Goal: Task Accomplishment & Management: Manage account settings

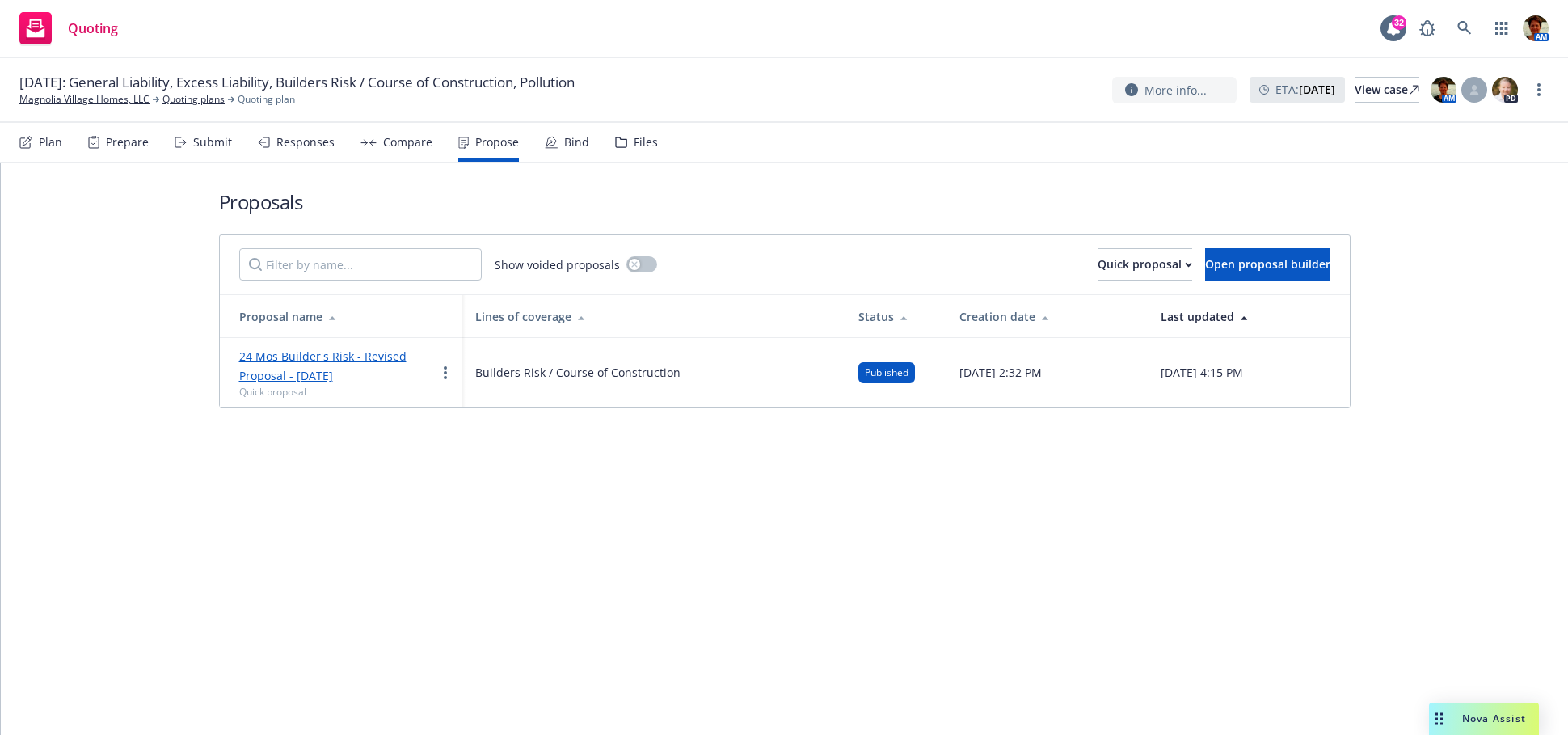
click at [634, 150] on div "Files" at bounding box center [636, 143] width 43 height 39
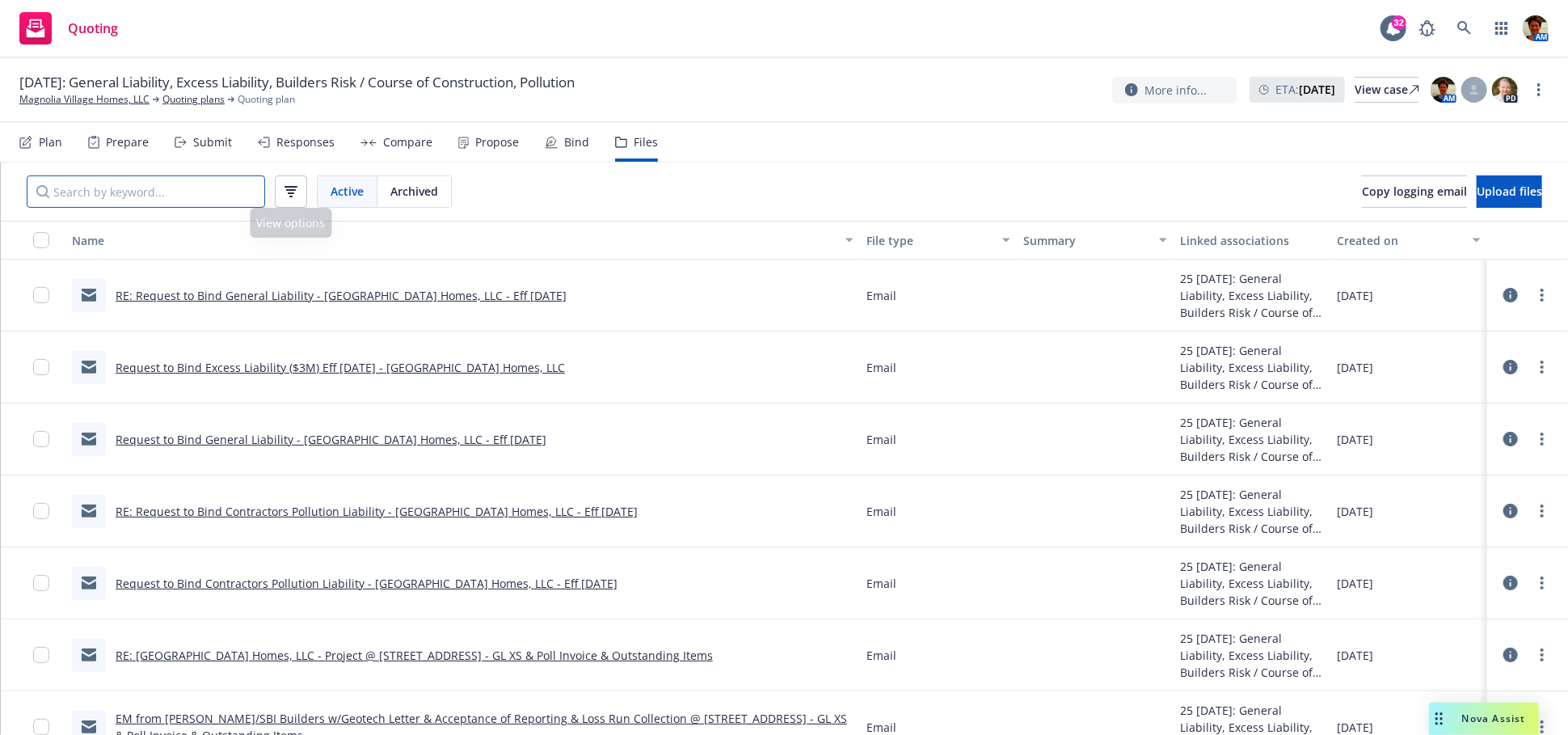
click at [209, 188] on input "Search by keyword..." at bounding box center [146, 192] width 238 height 33
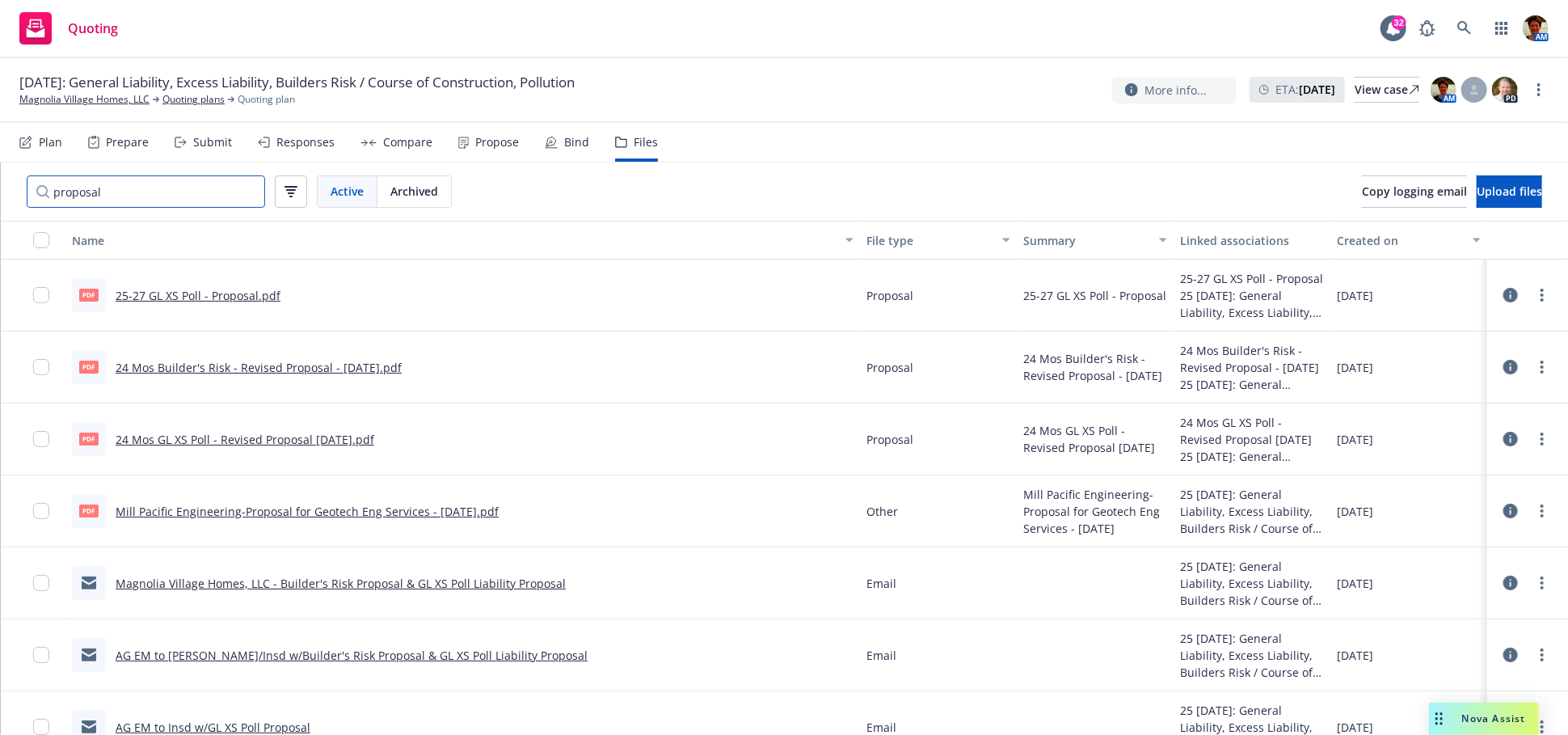
type input "proposal"
click at [499, 144] on div "Propose" at bounding box center [497, 142] width 43 height 13
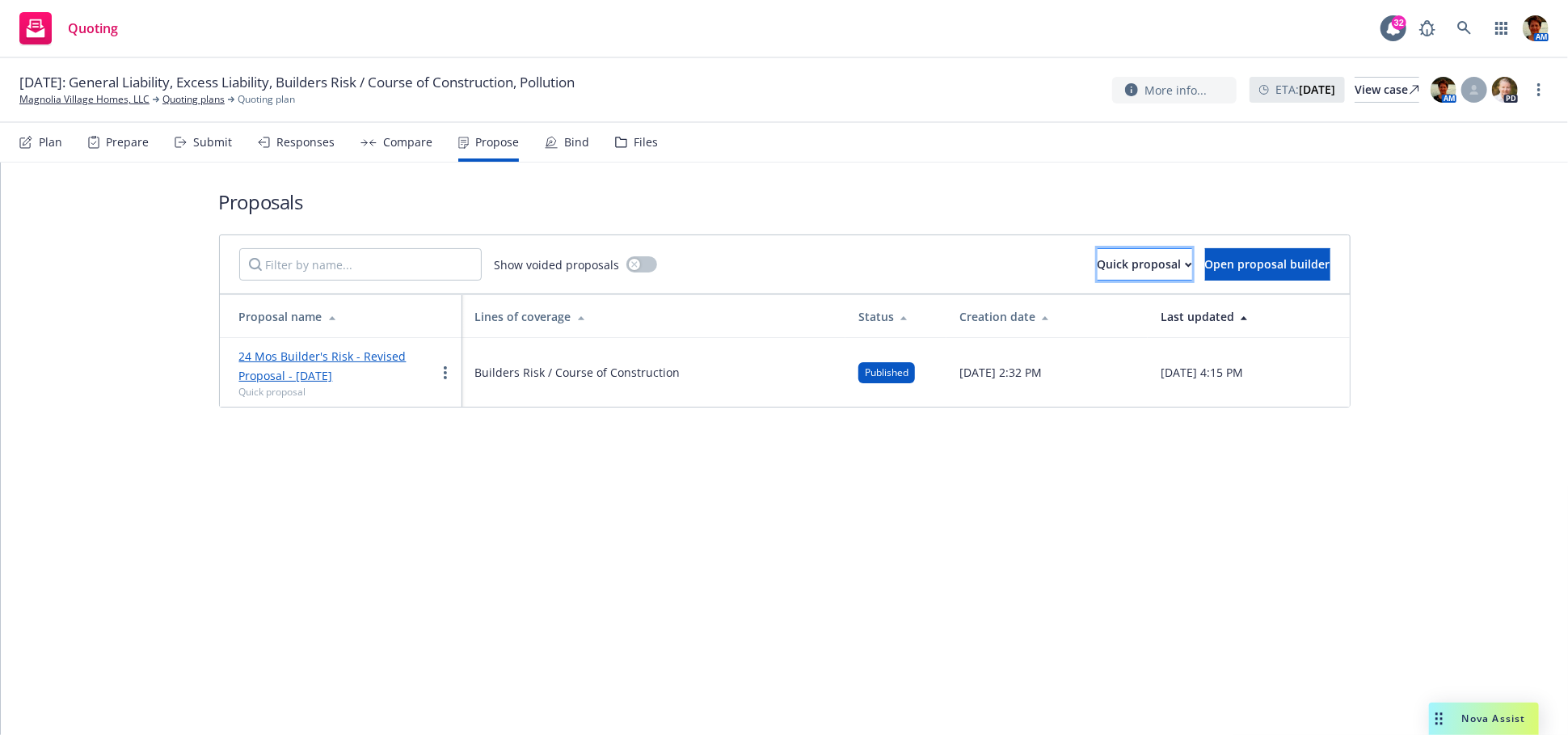
drag, startPoint x: 1057, startPoint y: 271, endPoint x: 1178, endPoint y: 276, distance: 121.1
click at [1097, 270] on div "Quick proposal" at bounding box center [1145, 264] width 95 height 31
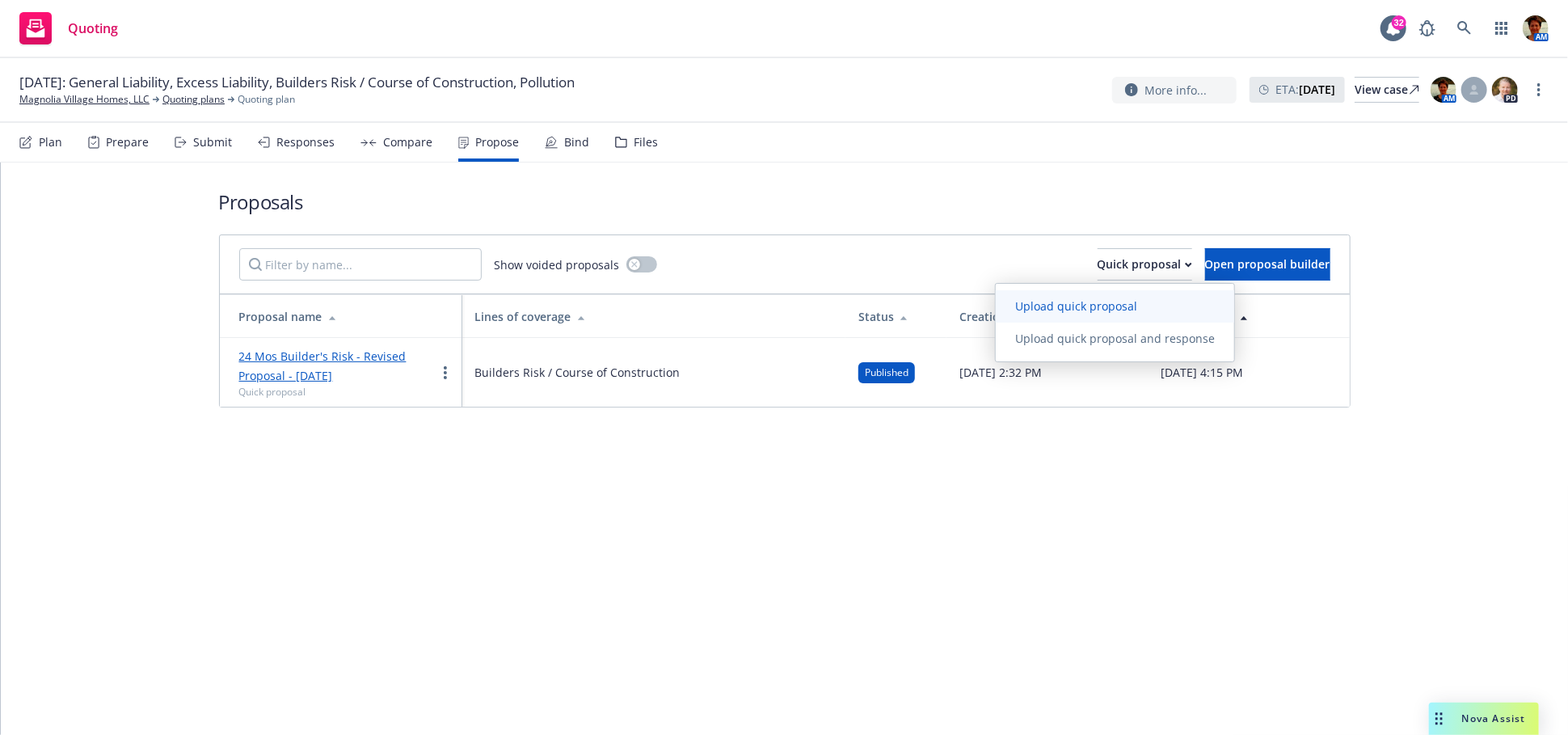
click at [1031, 306] on span "Upload quick proposal" at bounding box center [1075, 306] width 161 height 15
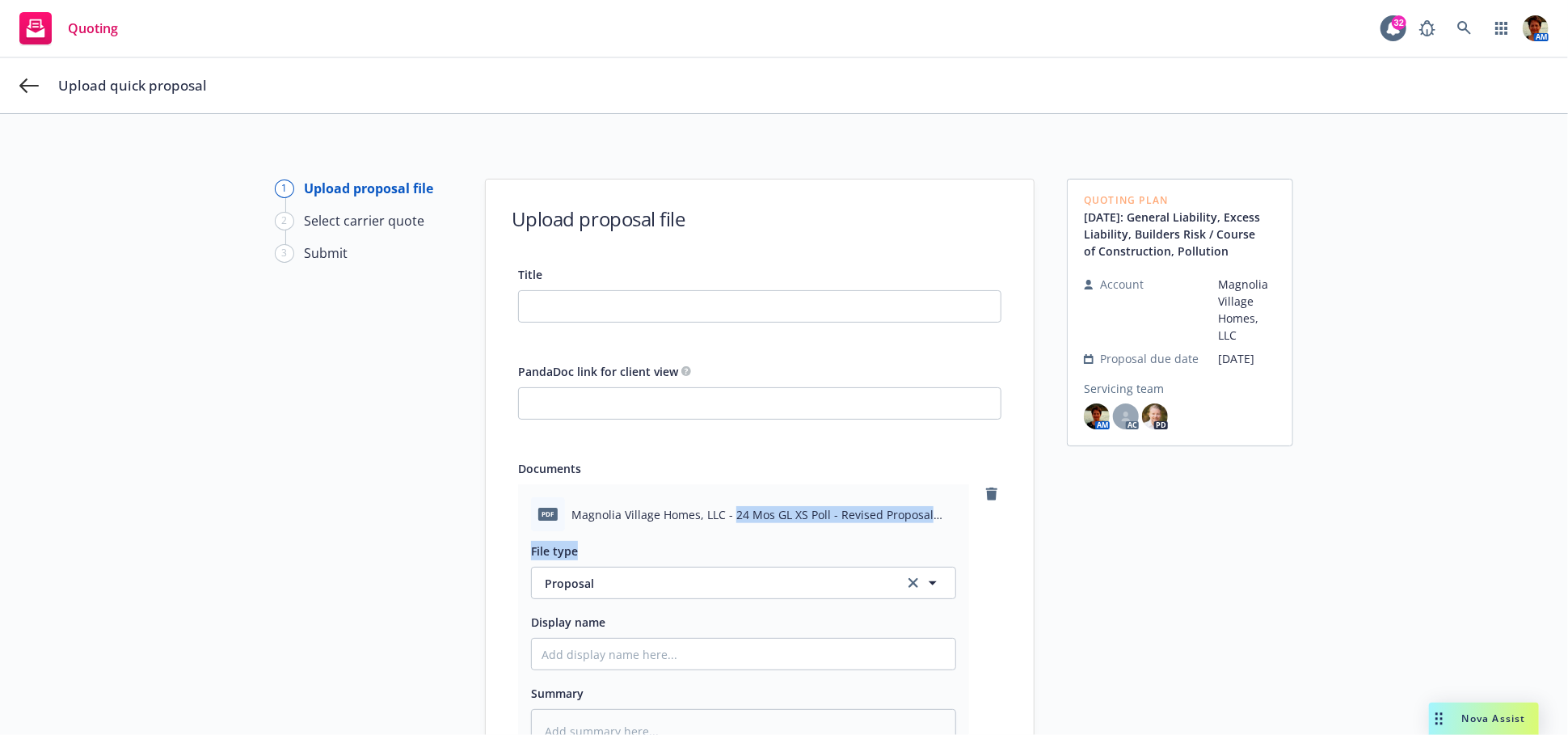
drag, startPoint x: 723, startPoint y: 512, endPoint x: 930, endPoint y: 542, distance: 209.2
click at [930, 542] on div "pdf Magnolia Village Homes, LLC - 24 Mos GL XS Poll - Revised Proposal [DATE].p…" at bounding box center [743, 625] width 451 height 282
copy div "24 Mos GL XS Poll - Revised Proposal [DATE].pdf File type"
click at [607, 303] on input "Title" at bounding box center [760, 307] width 481 height 31
paste input "24 Mos GL XS Poll - Revised Proposal [DATE].pdf File type"
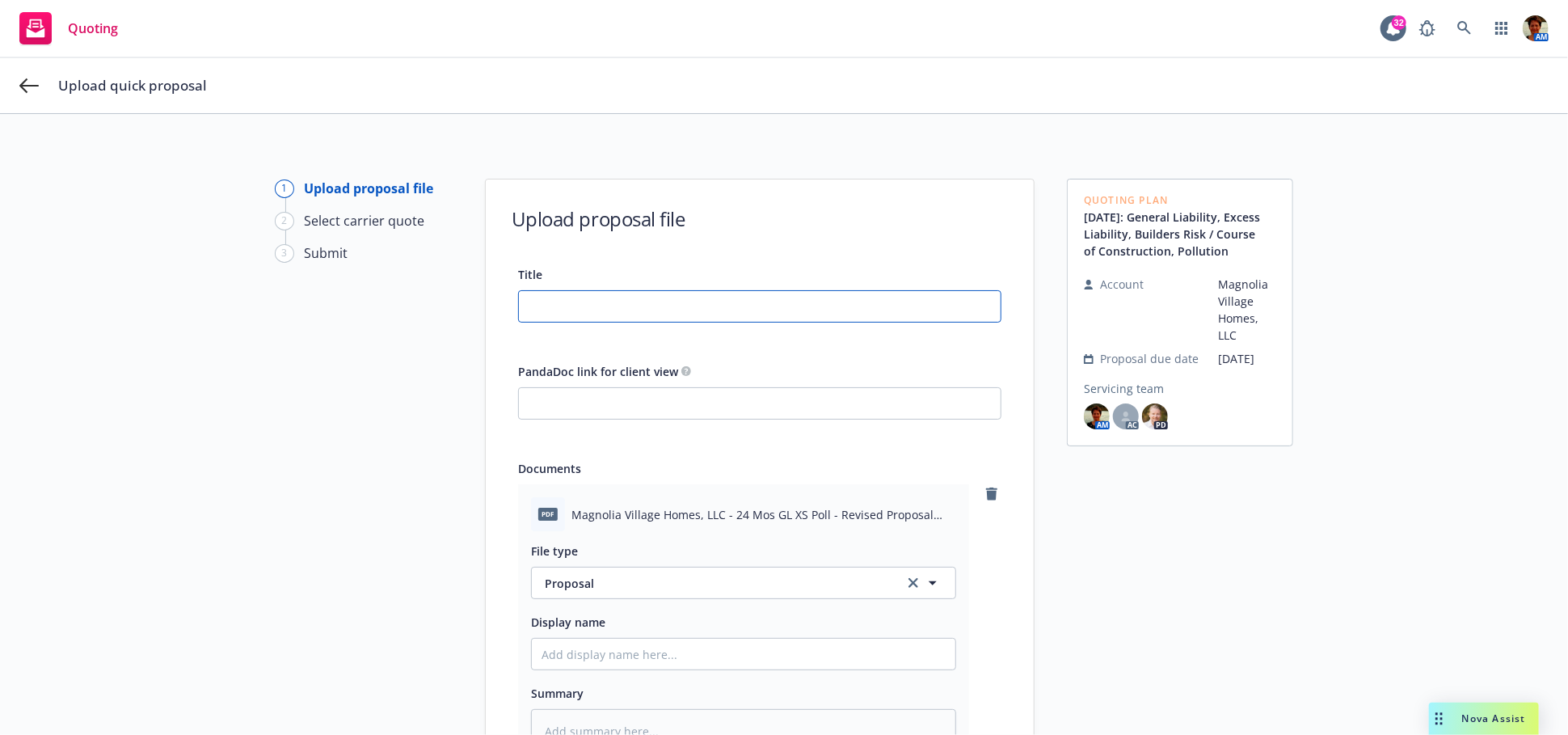
type input "24 Mos GL XS Poll - Revised Proposal [DATE].pdf File type"
type textarea "x"
type input "24 Mos GL XS Poll - Revised Proposal [DATE].pdf File typ"
type textarea "x"
type input "24 Mos GL XS Poll - Revised Proposal [DATE].pdf File ty"
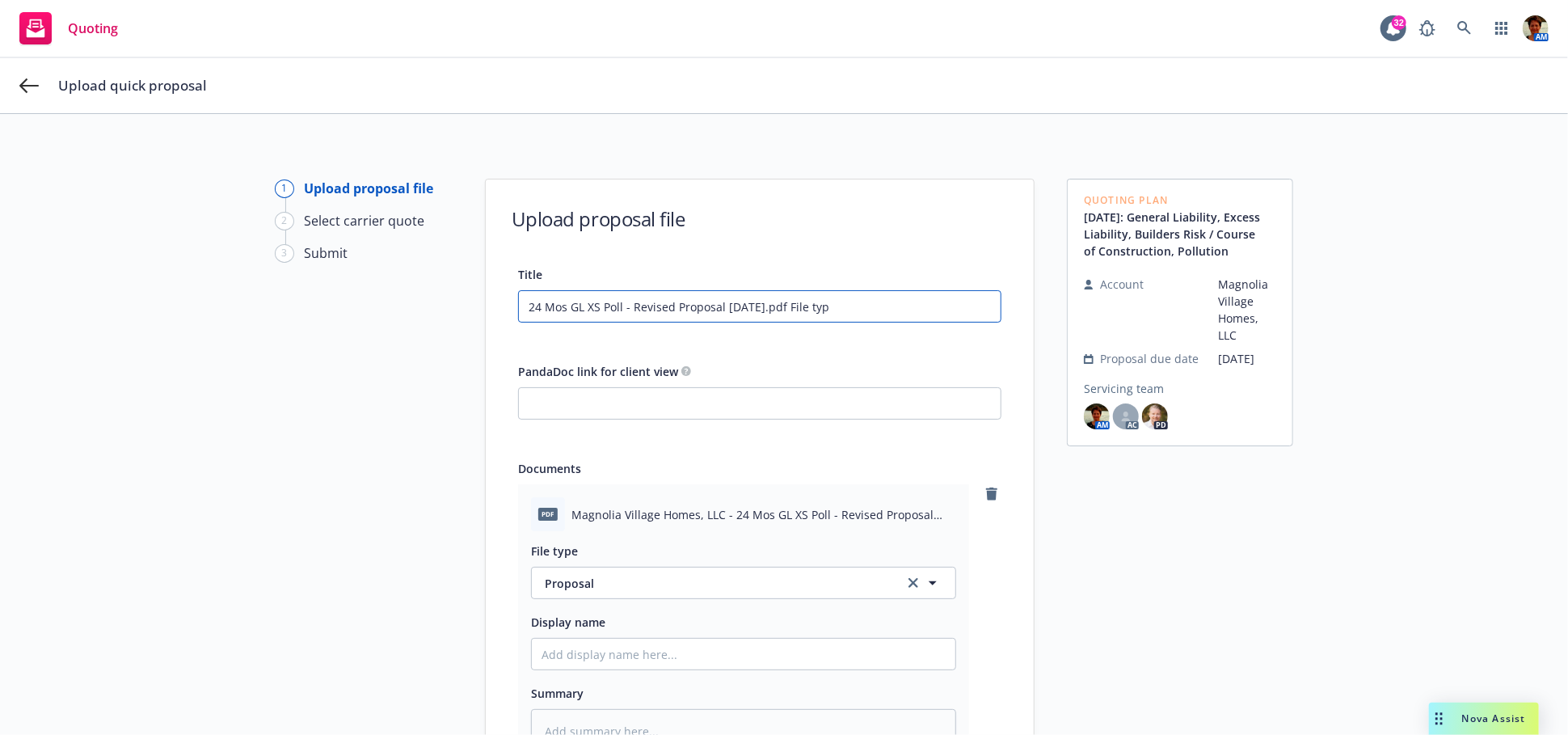
type textarea "x"
type input "24 Mos GL XS Poll - Revised Proposal [DATE].pdf File t"
type textarea "x"
type input "24 Mos GL XS Poll - Revised Proposal [DATE].pdf File"
type textarea "x"
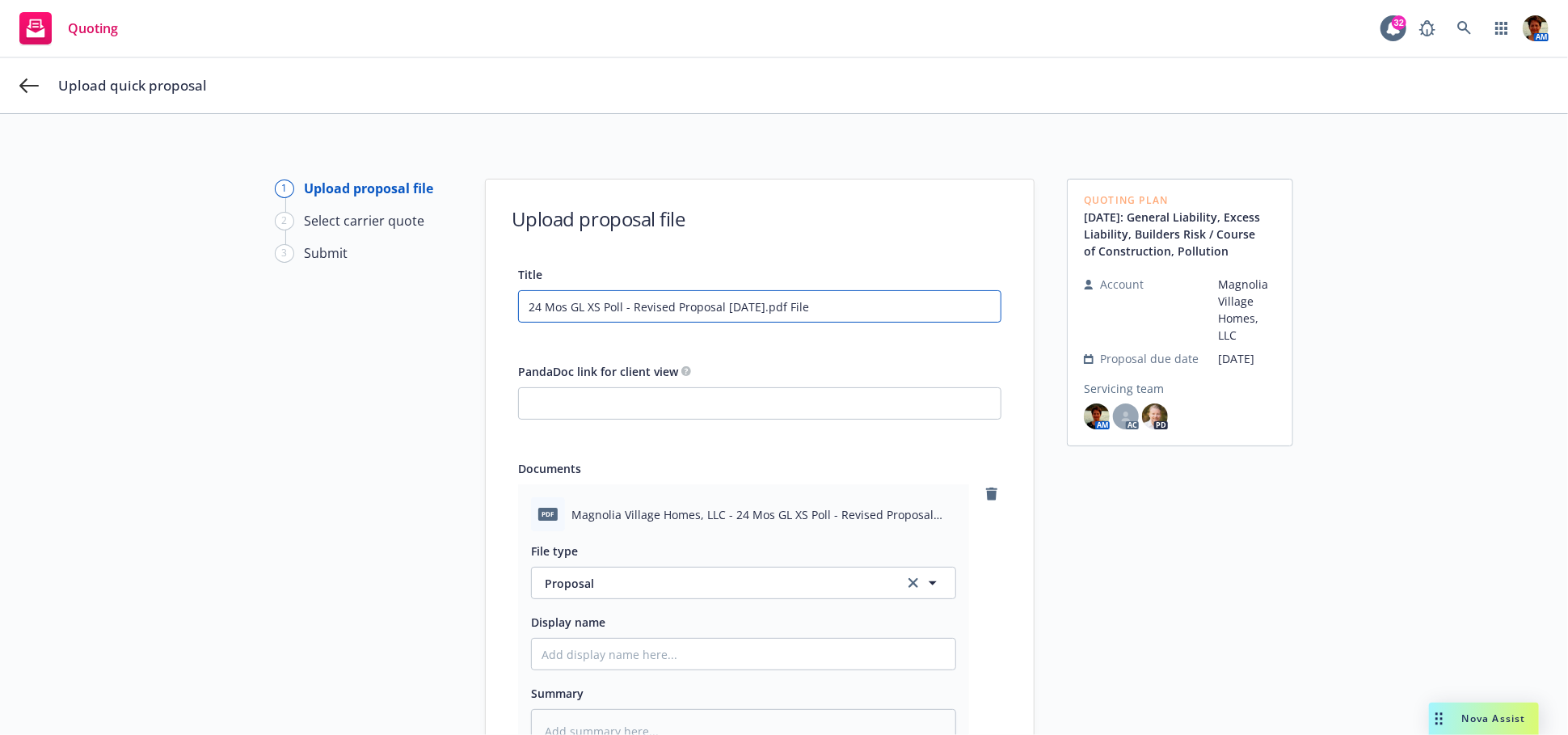
type input "24 Mos GL XS Poll - Revised Proposal [DATE].pdf File"
type textarea "x"
type input "24 Mos GL XS Poll - Revised Proposal [DATE].pdf Fil"
type textarea "x"
type input "24 Mos GL XS Poll - Revised Proposal [DATE].pdf Fi"
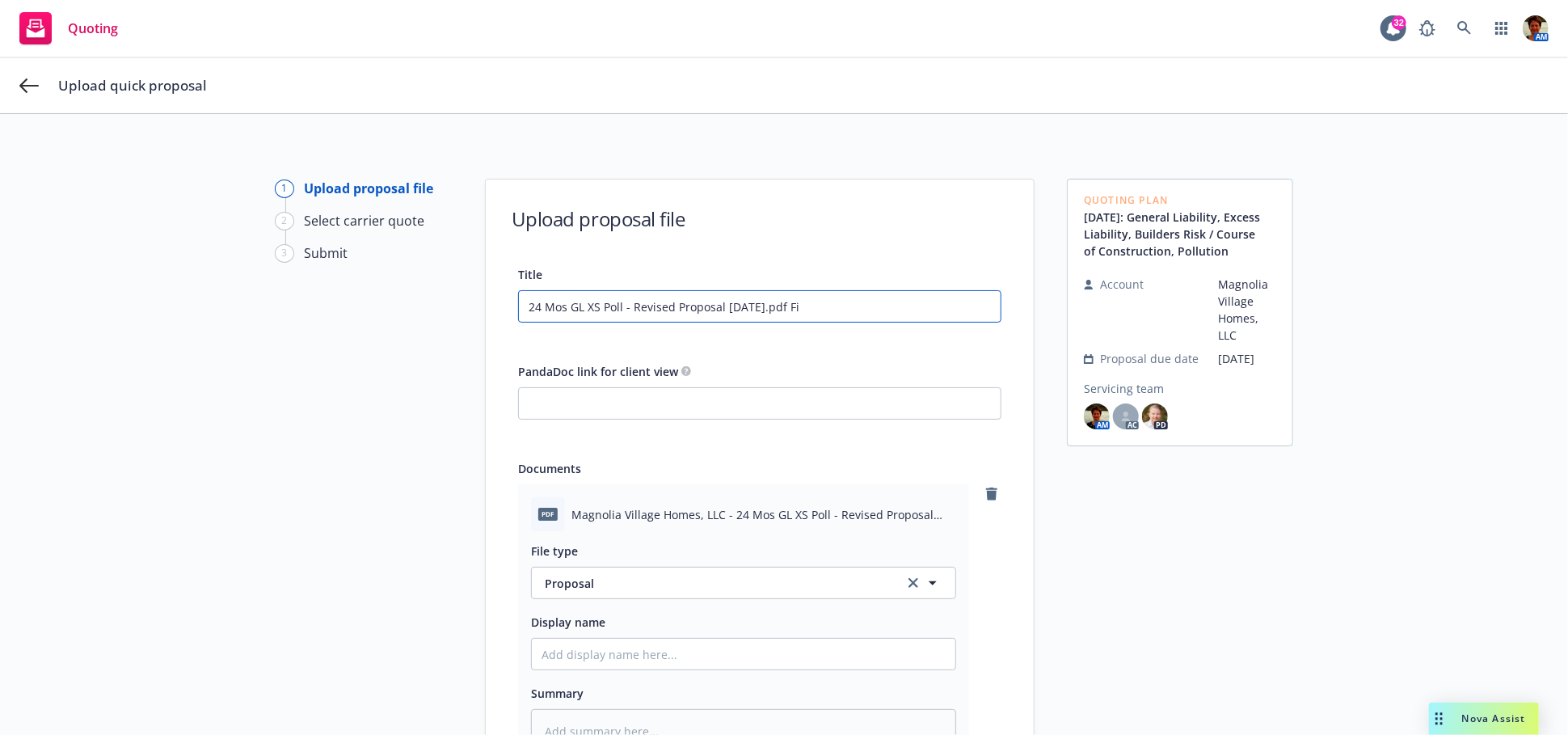
type textarea "x"
type input "24 Mos GL XS Poll - Revised Proposal [DATE].pdf F"
type textarea "x"
type input "24 Mos GL XS Poll - Revised Proposal [DATE].pdf"
type textarea "x"
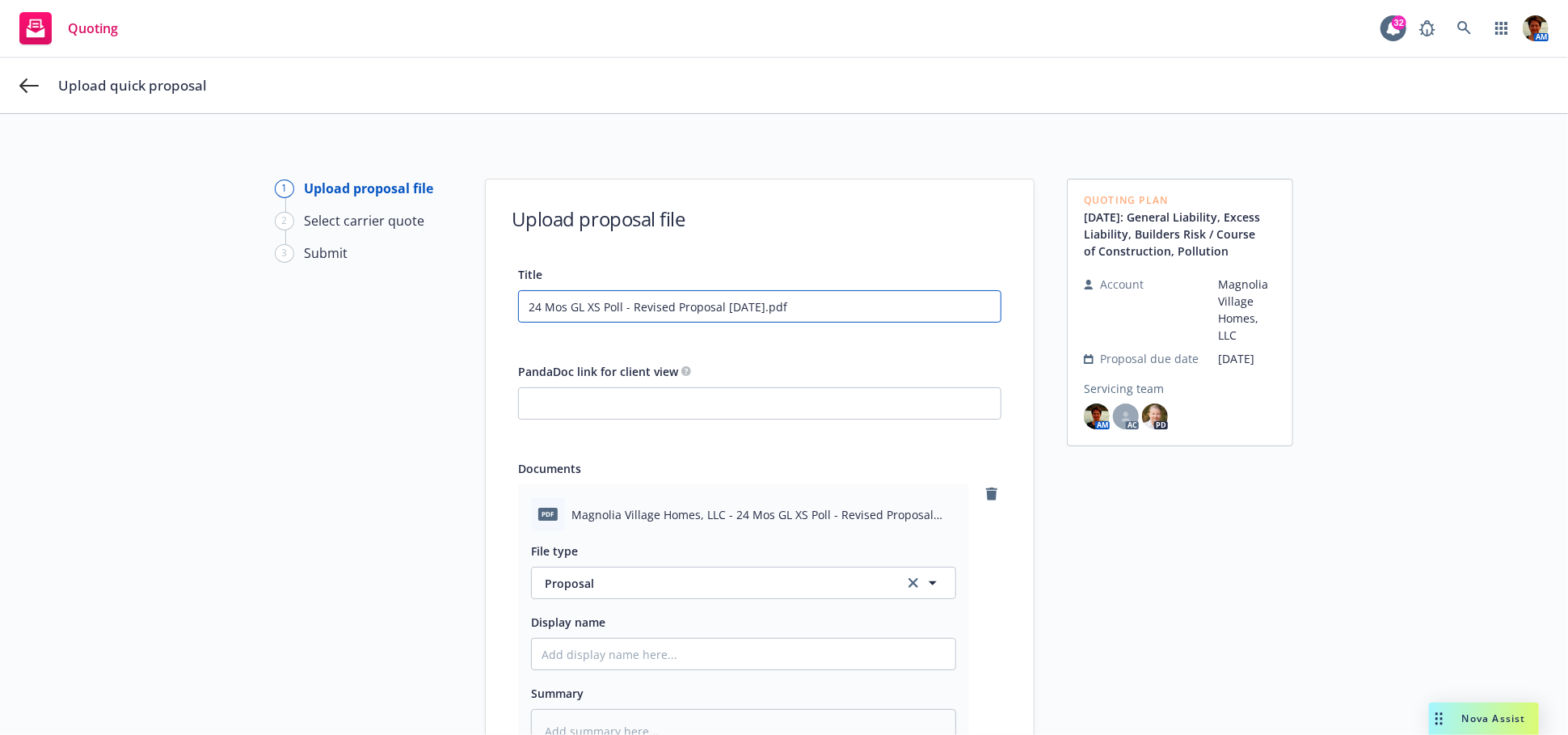
type input "24 Mos GL XS Poll - Revised Proposal [DATE].pdf"
type textarea "x"
type input "24 Mos GL XS Poll - Revised Proposal [DATE].pd"
type textarea "x"
type input "24 Mos GL XS Poll - Revised Proposal [DATE].p"
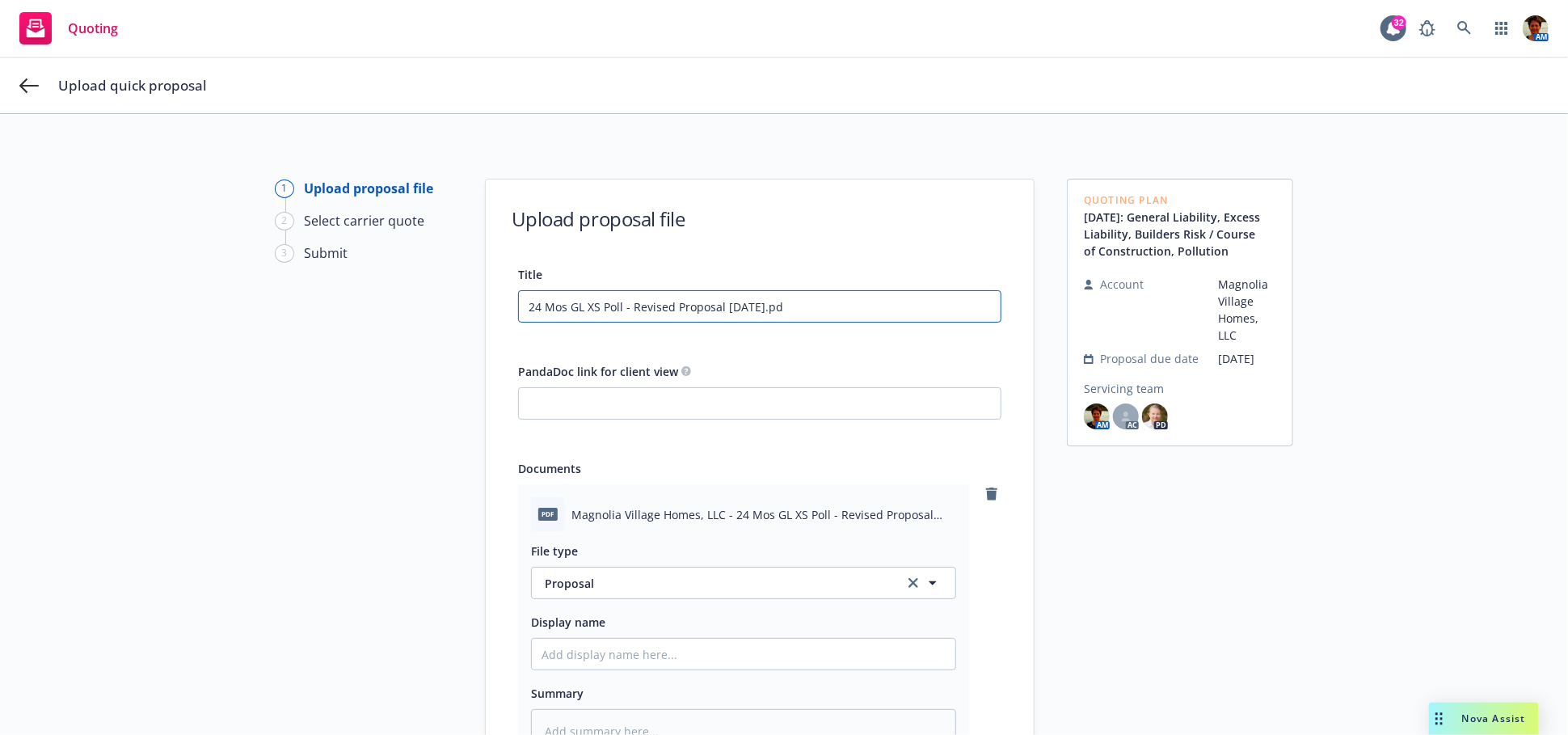
type textarea "x"
type input "24 Mos GL XS Poll - Revised Proposal [DATE]."
type textarea "x"
type input "24 Mos GL XS Poll - Revised Proposal [DATE]"
type textarea "x"
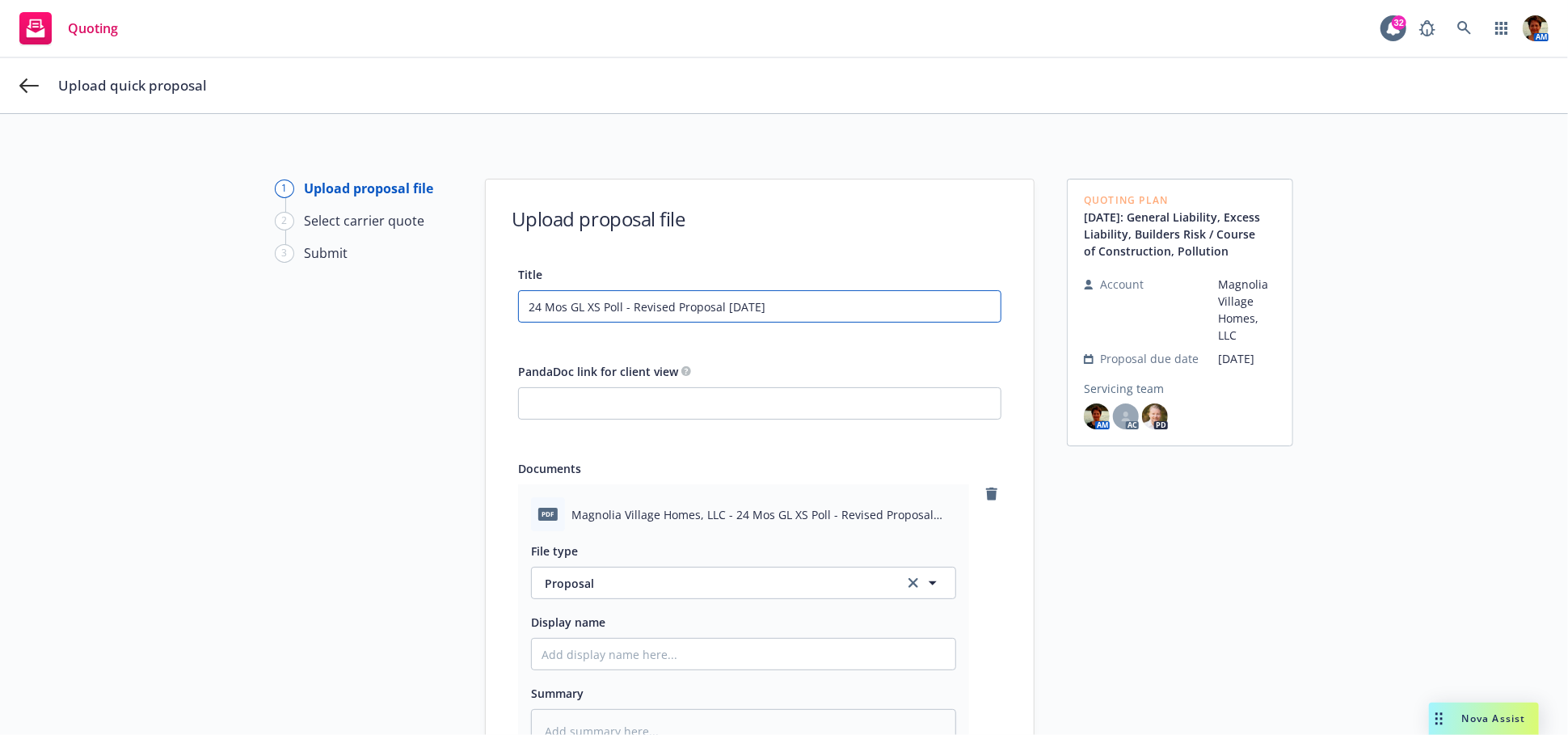
type input "24 Mos GL XS Poll - Revised Proposal [DATE]"
type textarea "x"
type input "24 Mos GL XS Poll - Revised Proposal [DATE] ("
type textarea "x"
type input "24 Mos GL XS Poll - Revised Proposal [DATE] (i"
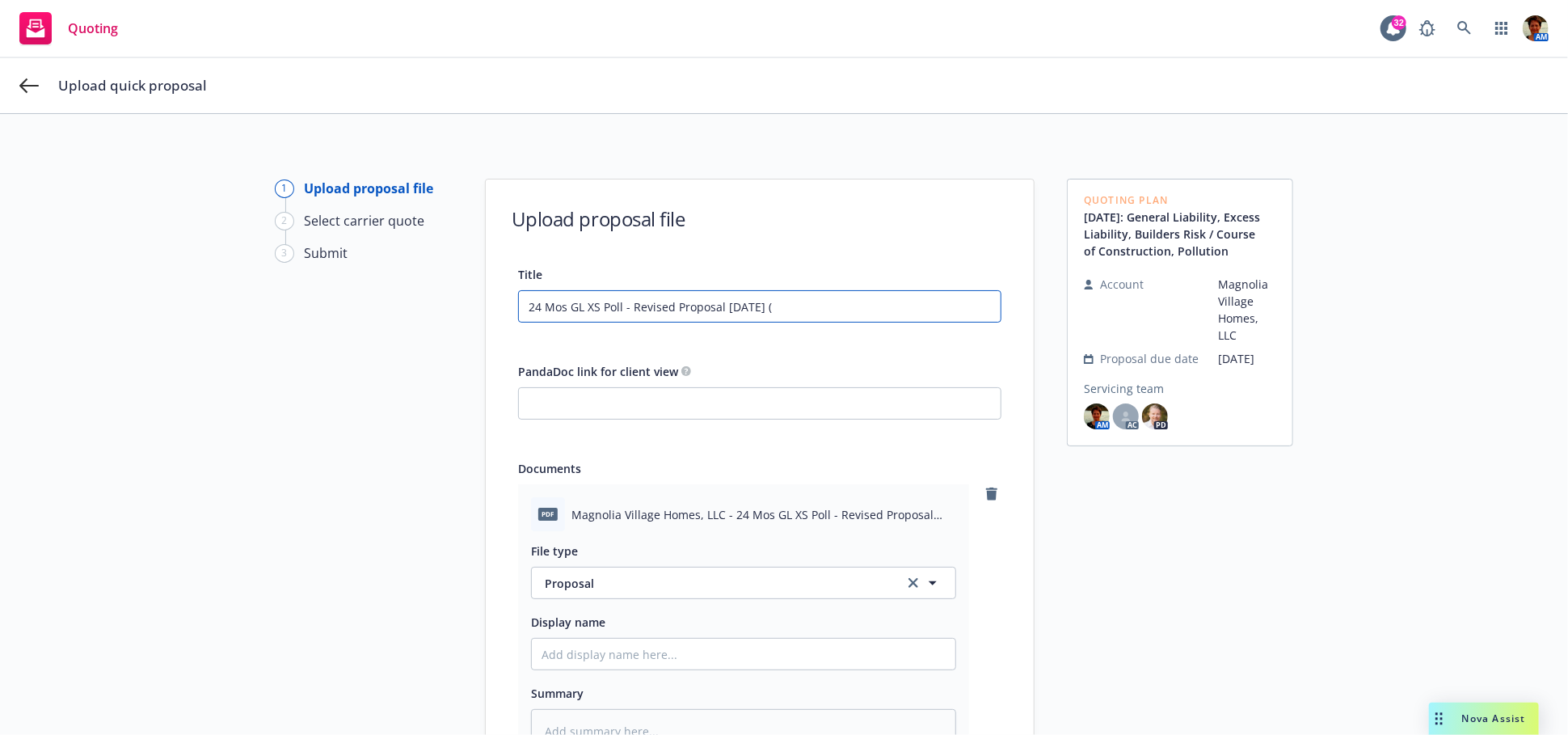
type textarea "x"
type input "24 Mos GL XS Poll - Revised Proposal [DATE] (in"
type textarea "x"
type input "24 Mos GL XS Poll - Revised Proposal [DATE] (inc"
type textarea "x"
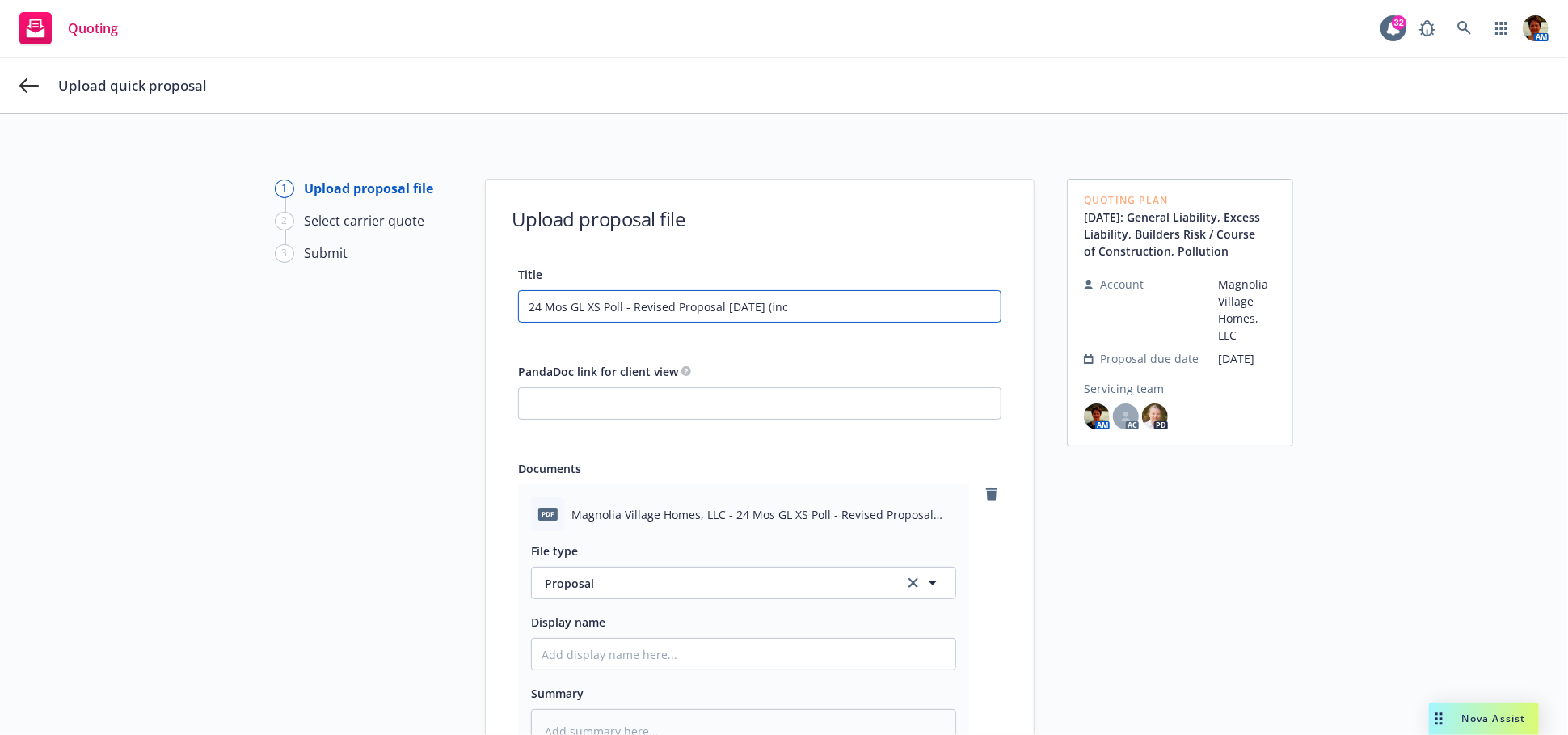
type input "24 Mos GL XS Poll - Revised Proposal [DATE] (incr"
type textarea "x"
type input "24 Mos GL XS Poll - Revised Proposal [DATE] (incre"
type textarea "x"
type input "24 Mos GL XS Poll - Revised Proposal [DATE] (increa"
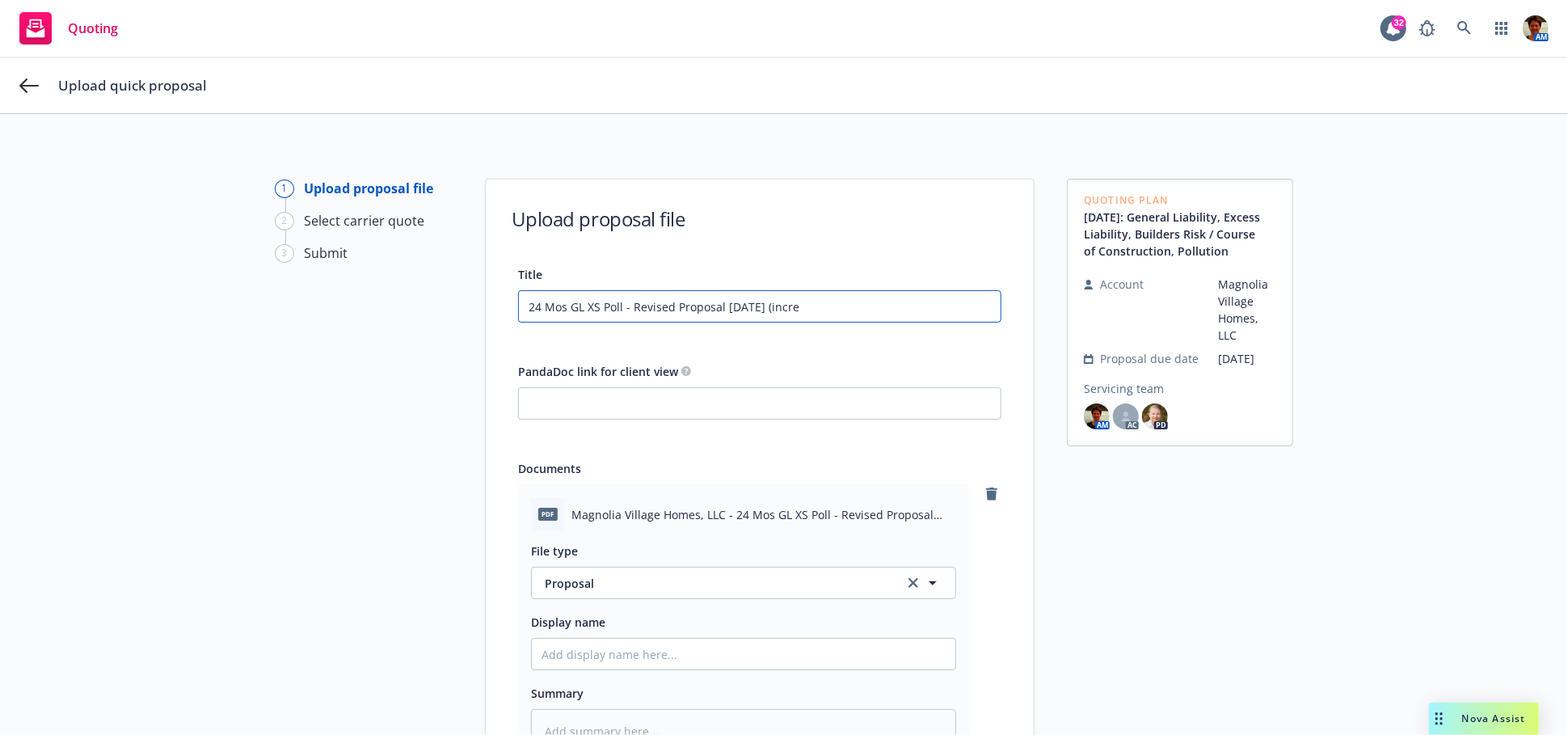
type textarea "x"
type input "24 Mos GL XS Poll - Revised Proposal [DATE] (increas"
type textarea "x"
type input "24 Mos GL XS Poll - Revised Proposal [DATE] (increase"
type textarea "x"
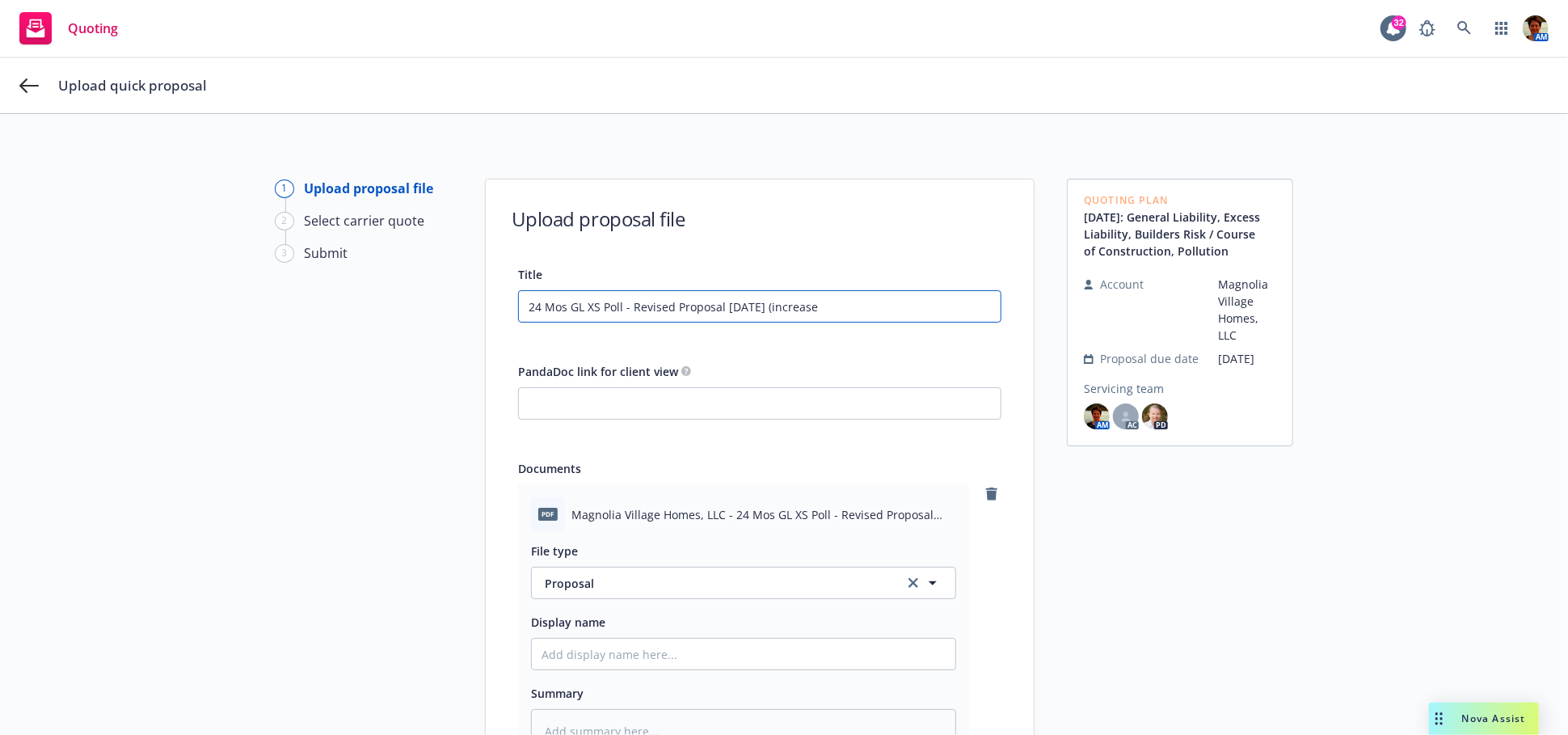
type input "24 Mos GL XS Poll - Revised Proposal [DATE] (increase"
type textarea "x"
type input "24 Mos GL XS Poll - Revised Proposal [DATE] (increase i"
type textarea "x"
type input "24 Mos GL XS Poll - Revised Proposal [DATE] (increase in"
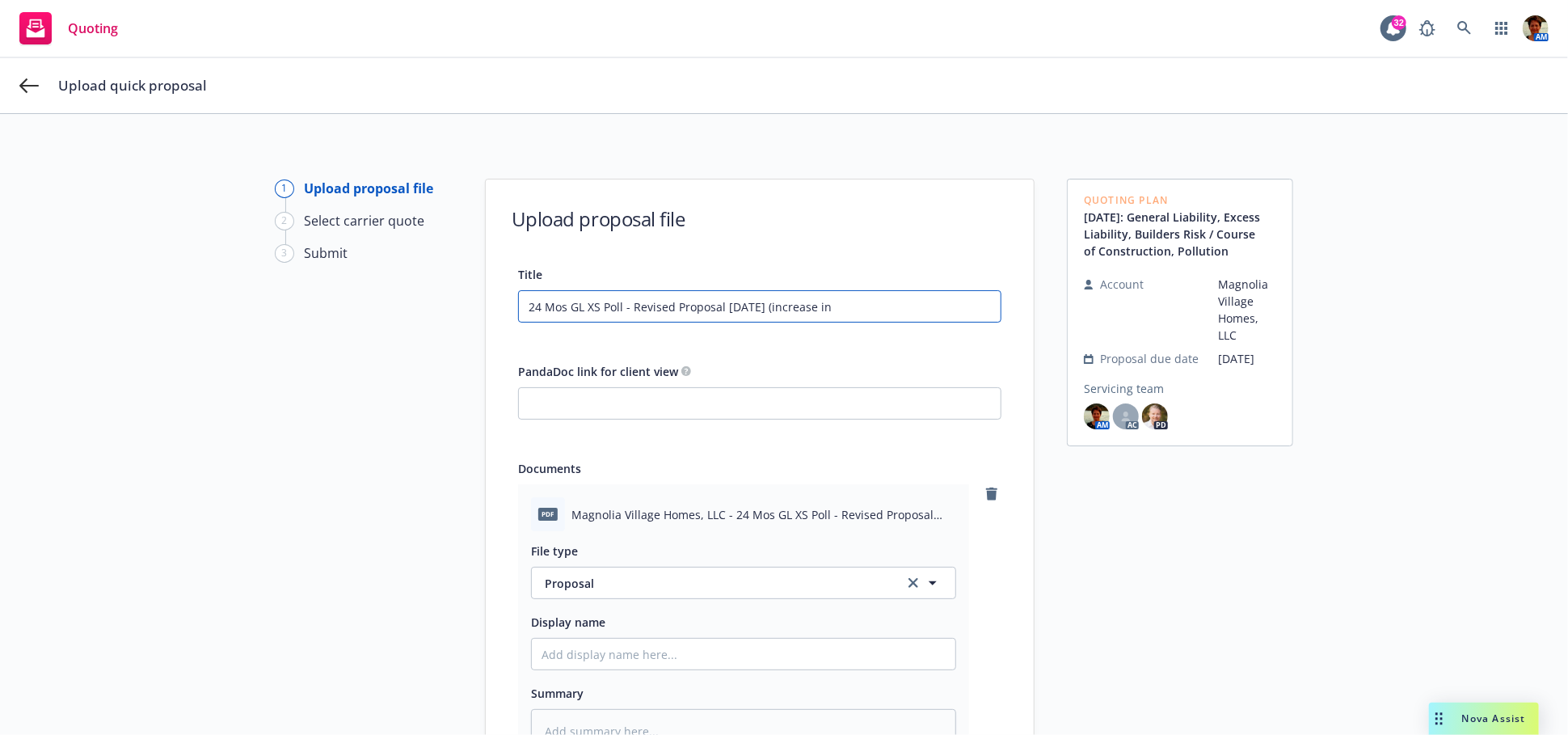
type textarea "x"
type input "24 Mos GL XS Poll - Revised Proposal [DATE] (increase in"
type textarea "x"
type input "24 Mos GL XS Poll - Revised Proposal [DATE] (increase in h"
type textarea "x"
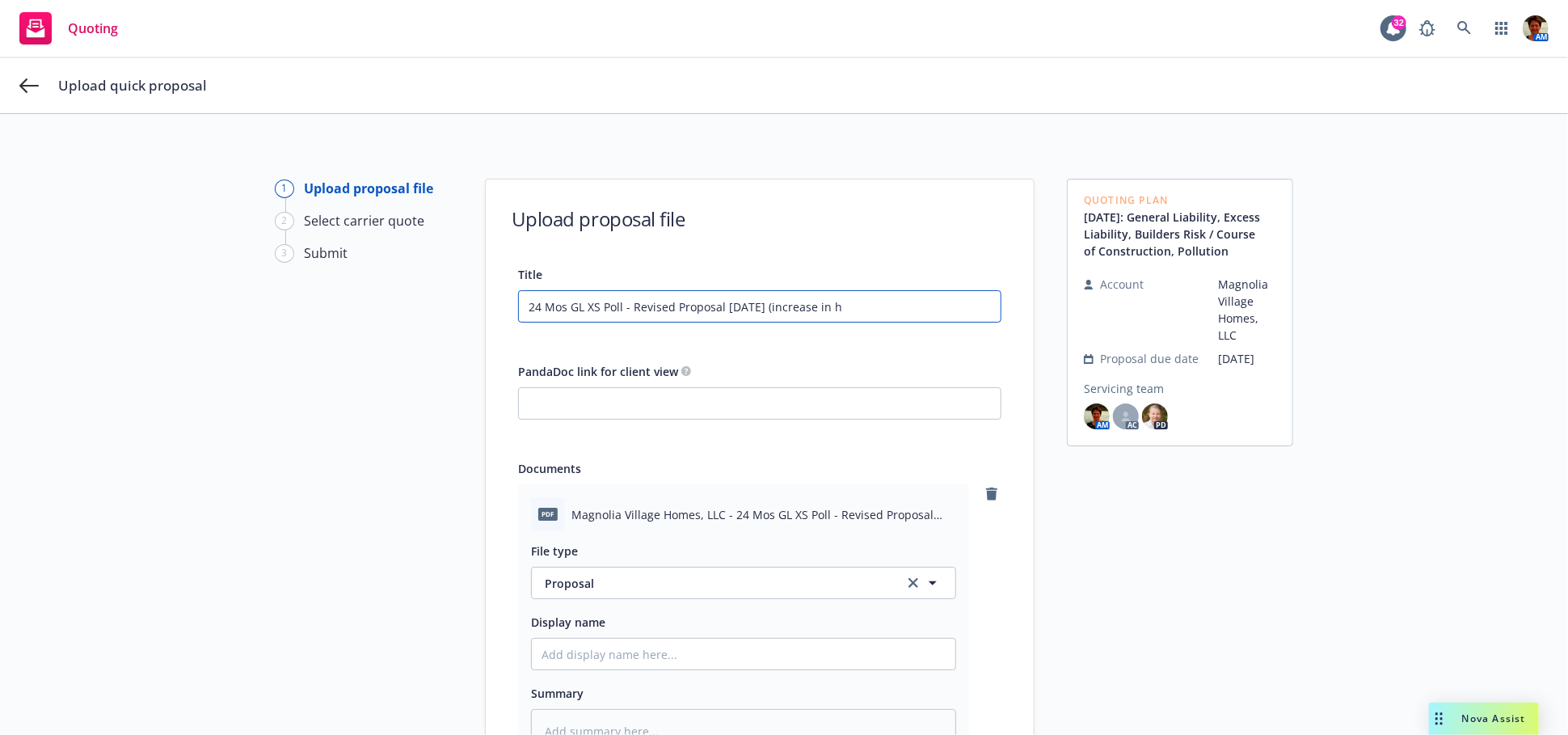
type input "24 Mos GL XS Poll - Revised Proposal [DATE] (increase in ha"
type textarea "x"
type input "24 Mos GL XS Poll - Revised Proposal [DATE] (increase in har"
type textarea "x"
type input "24 Mos GL XS Poll - Revised Proposal [DATE] (increase in hard"
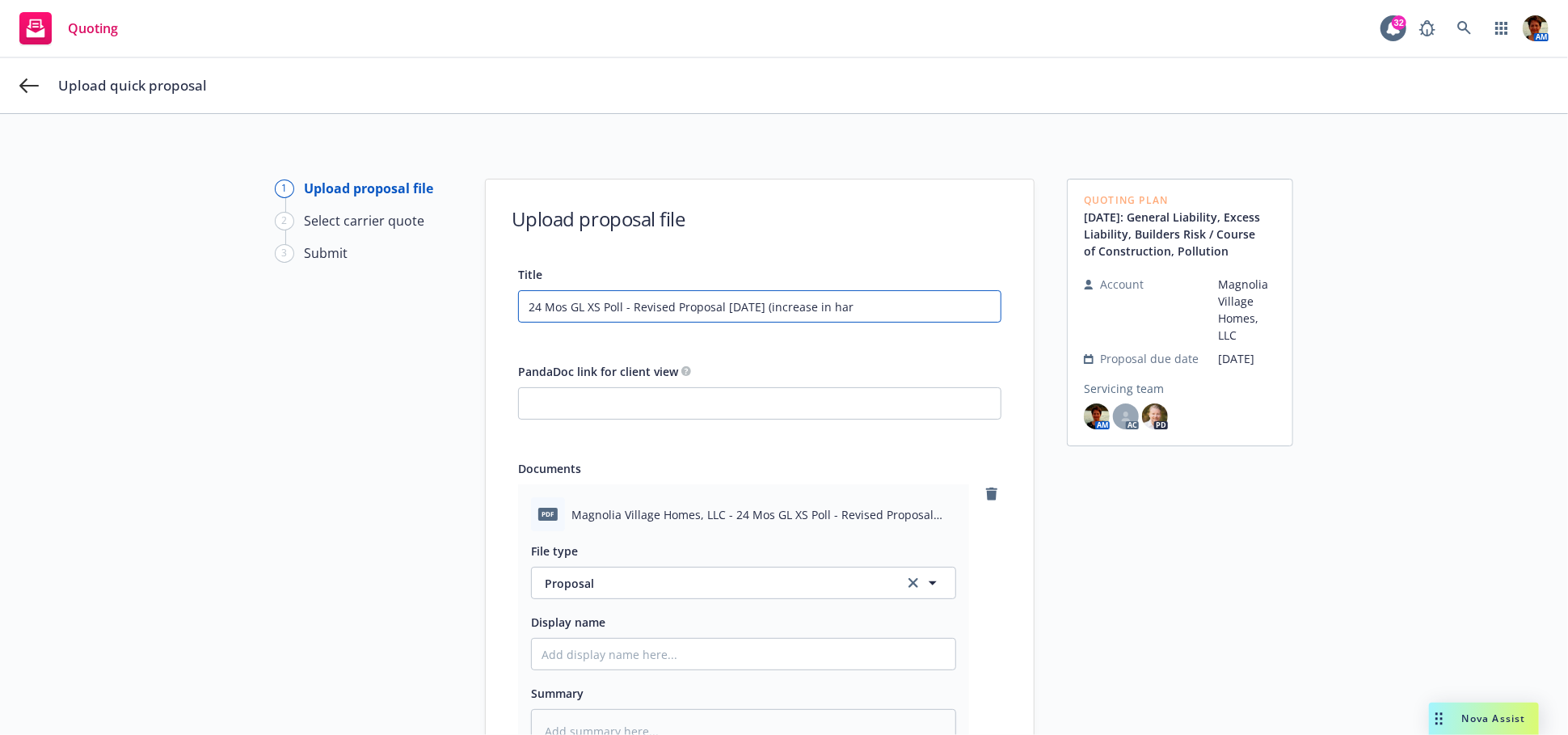
type textarea "x"
type input "24 Mos GL XS Poll - Revised Proposal [DATE] (increase in hard"
type textarea "x"
type input "24 Mos GL XS Poll - Revised Proposal [DATE] (increase in hard c"
type textarea "x"
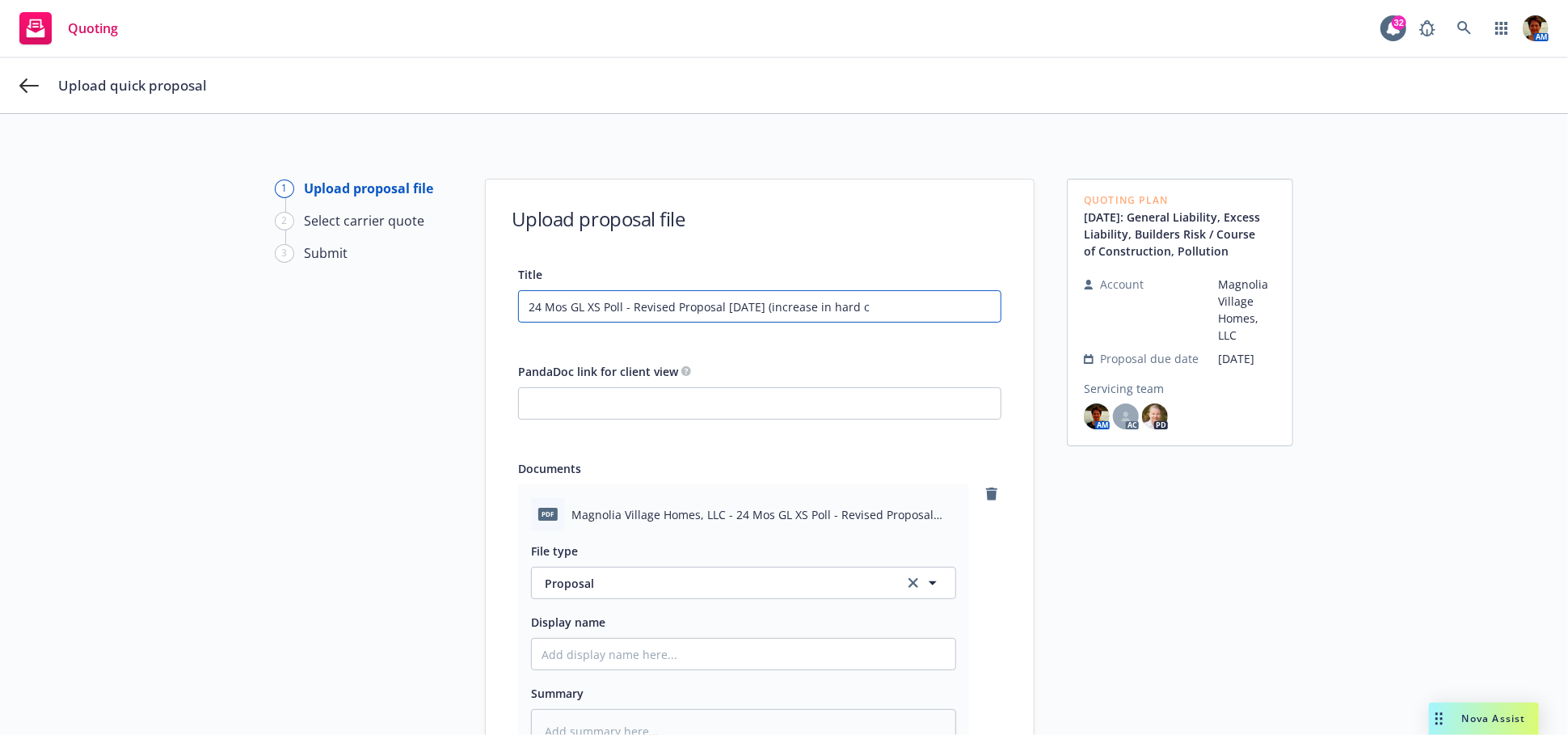
type input "24 Mos GL XS Poll - Revised Proposal [DATE] (increase in hard co"
type textarea "x"
type input "24 Mos GL XS Poll - Revised Proposal [DATE] (increase in hard cos"
type textarea "x"
type input "24 Mos GL XS Poll - Revised Proposal [DATE] (increase in hard cost"
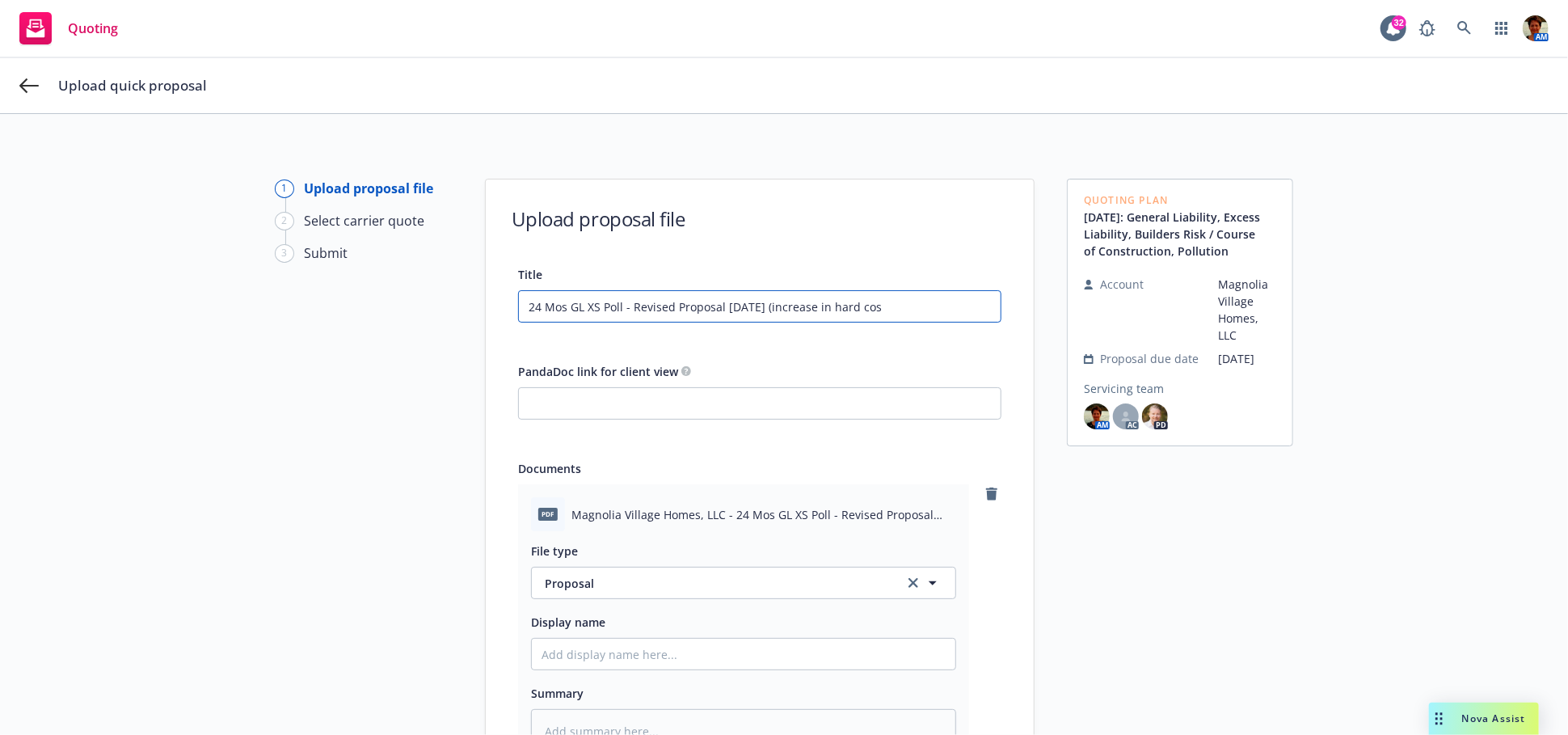
type textarea "x"
type input "24 Mos GL XS Poll - Revised Proposal [DATE] (increase in hard costs"
type textarea "x"
type input "24 Mos GL XS Poll - Revised Proposal [DATE] (increase in hard costs)"
type textarea "x"
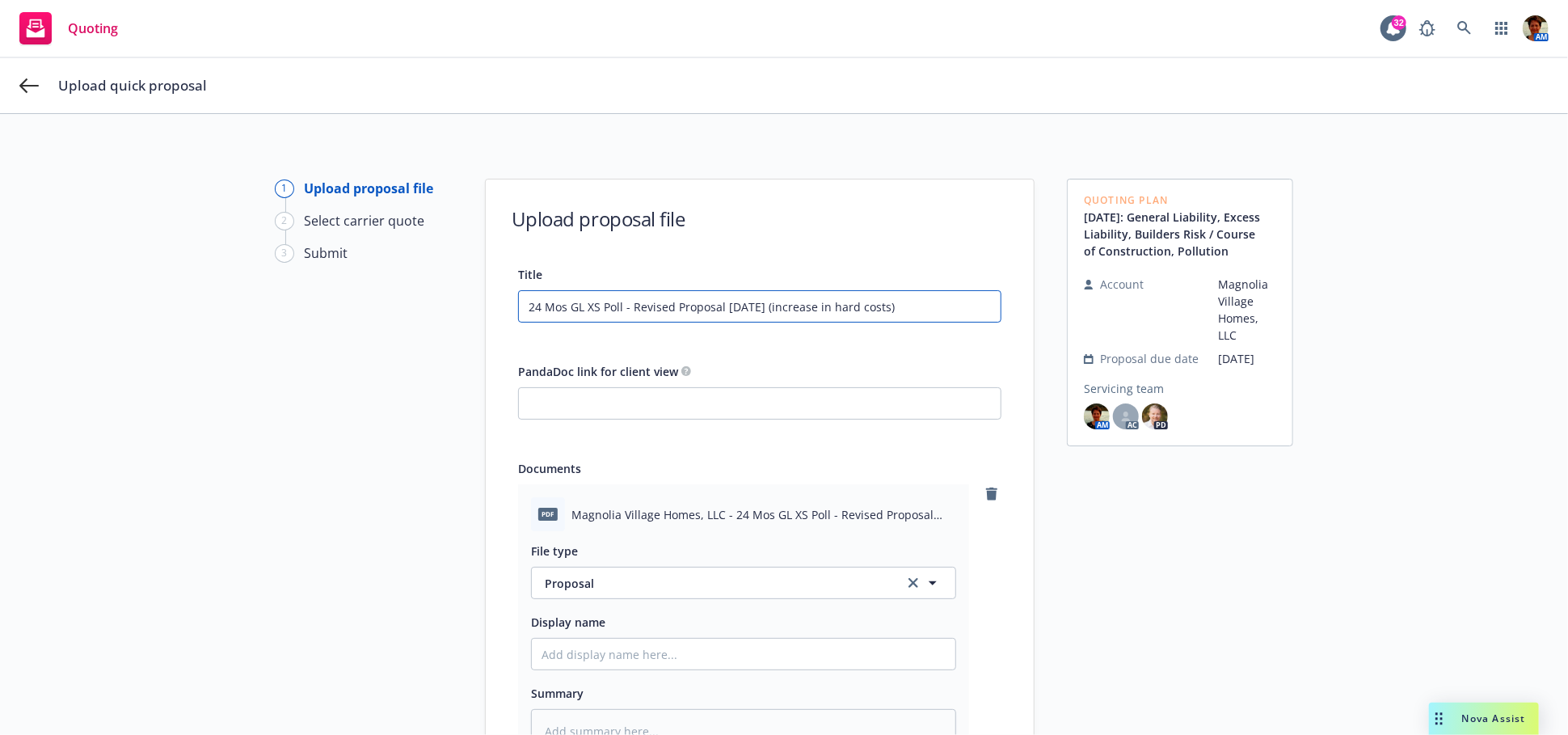
drag, startPoint x: 924, startPoint y: 299, endPoint x: 415, endPoint y: 345, distance: 511.1
click at [415, 344] on div "1 Upload proposal file 2 Select carrier quote 3 Submit Upload proposal file Tit…" at bounding box center [784, 550] width 1529 height 742
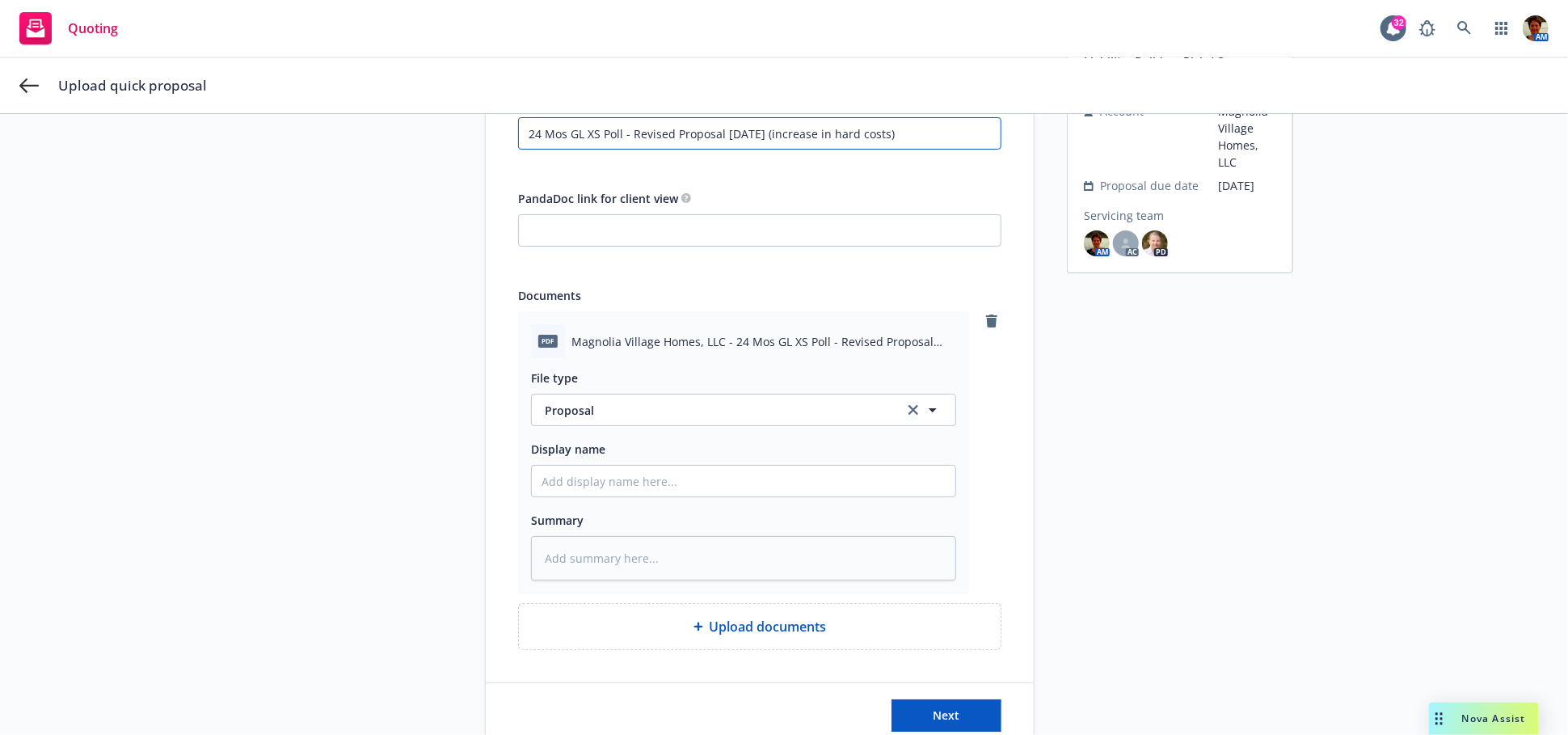
scroll to position [179, 0]
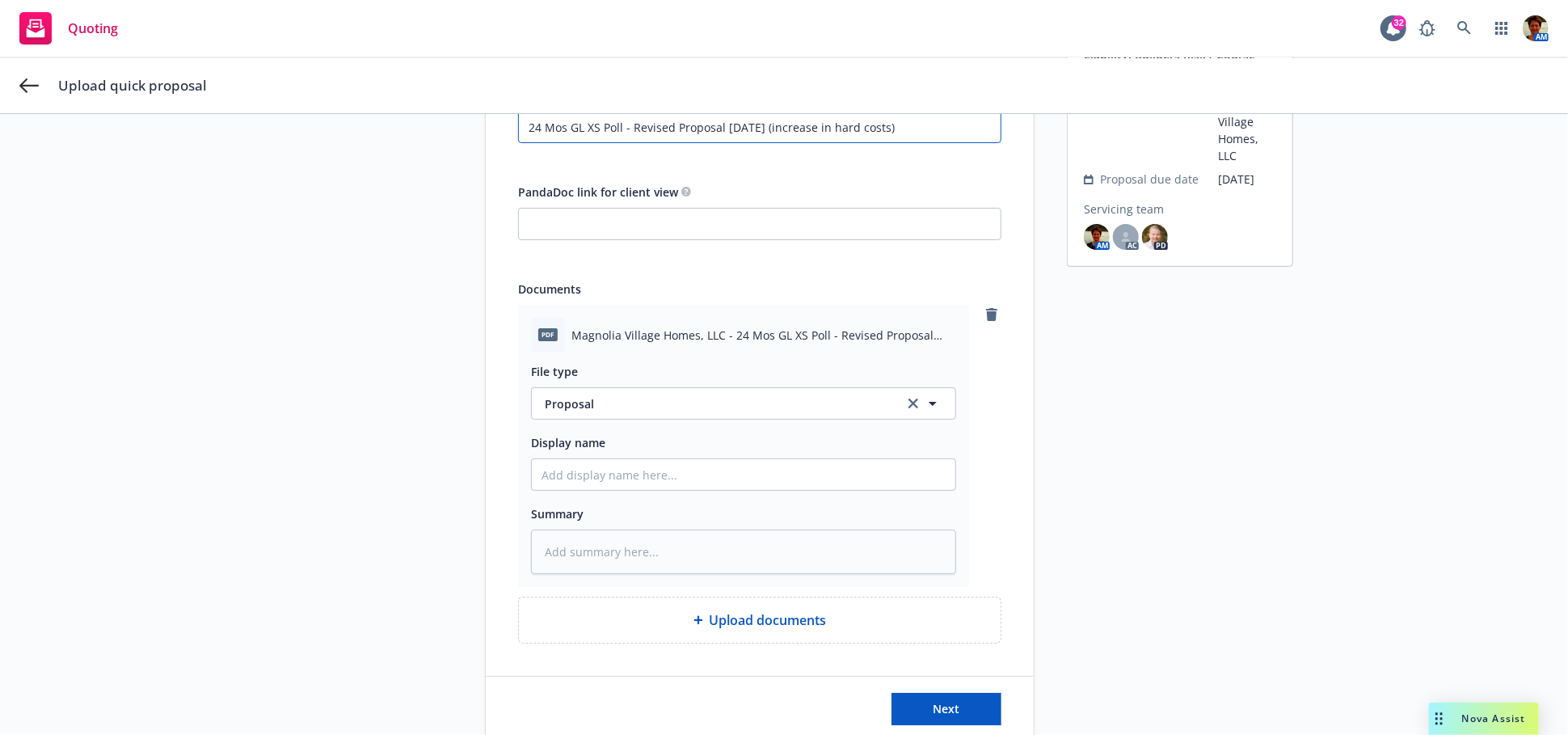
type input "24 Mos GL XS Poll - Revised Proposal [DATE] (increase in hard costs)"
click at [671, 476] on input "Display name" at bounding box center [743, 475] width 423 height 31
paste input "24 Mos GL XS Poll - Revised Proposal [DATE] (increase in hard costs)"
type textarea "x"
type input "24 Mos GL XS Poll - Revised Proposal [DATE] (increase in hard costs)"
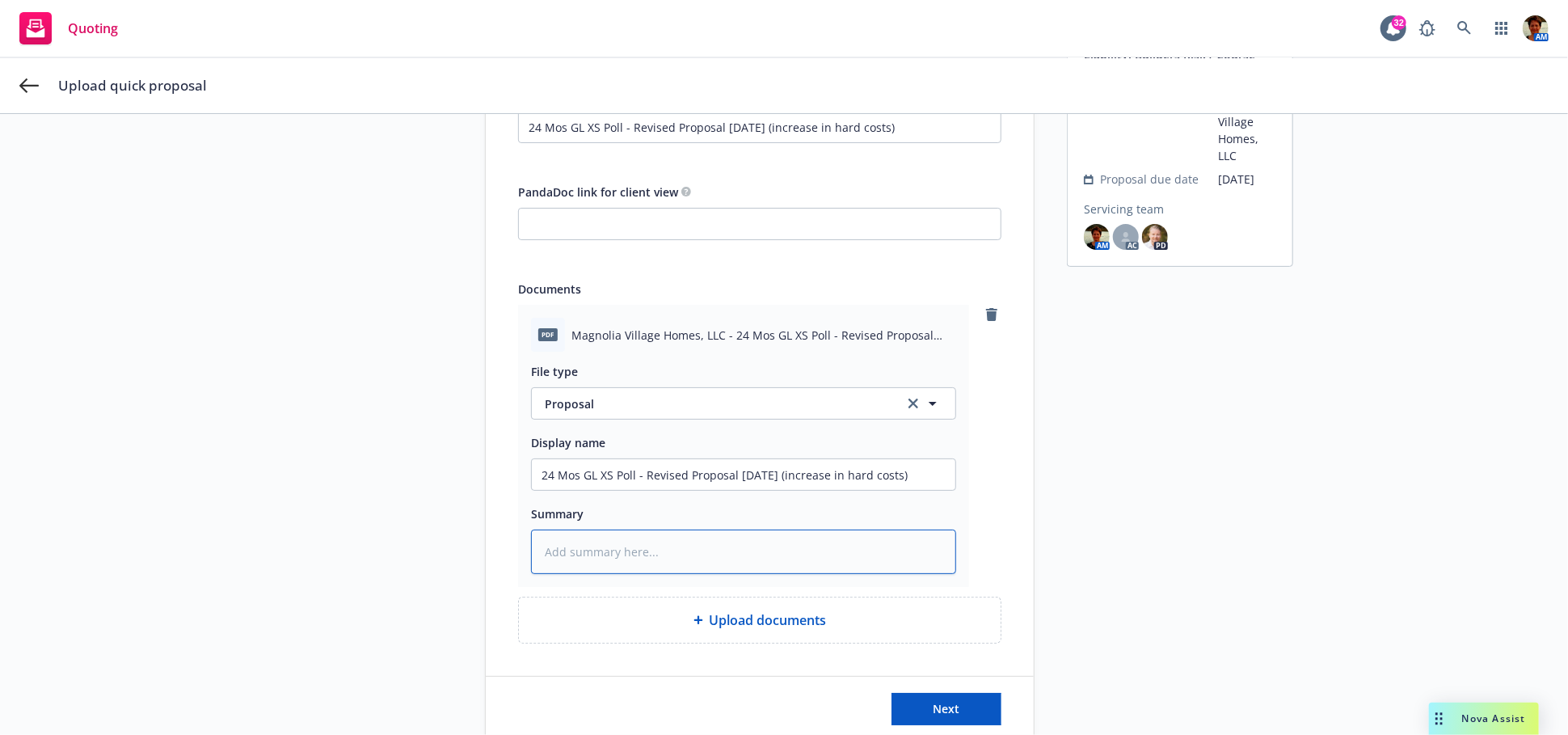
click at [664, 547] on textarea at bounding box center [743, 551] width 425 height 44
paste textarea "24 Mos GL XS Poll - Revised Proposal [DATE] (increase in hard costs)"
type textarea "x"
type textarea "24 Mos GL XS Poll - Revised Proposal [DATE] (increase in hard costs)"
click at [950, 708] on span "Next" at bounding box center [946, 708] width 27 height 15
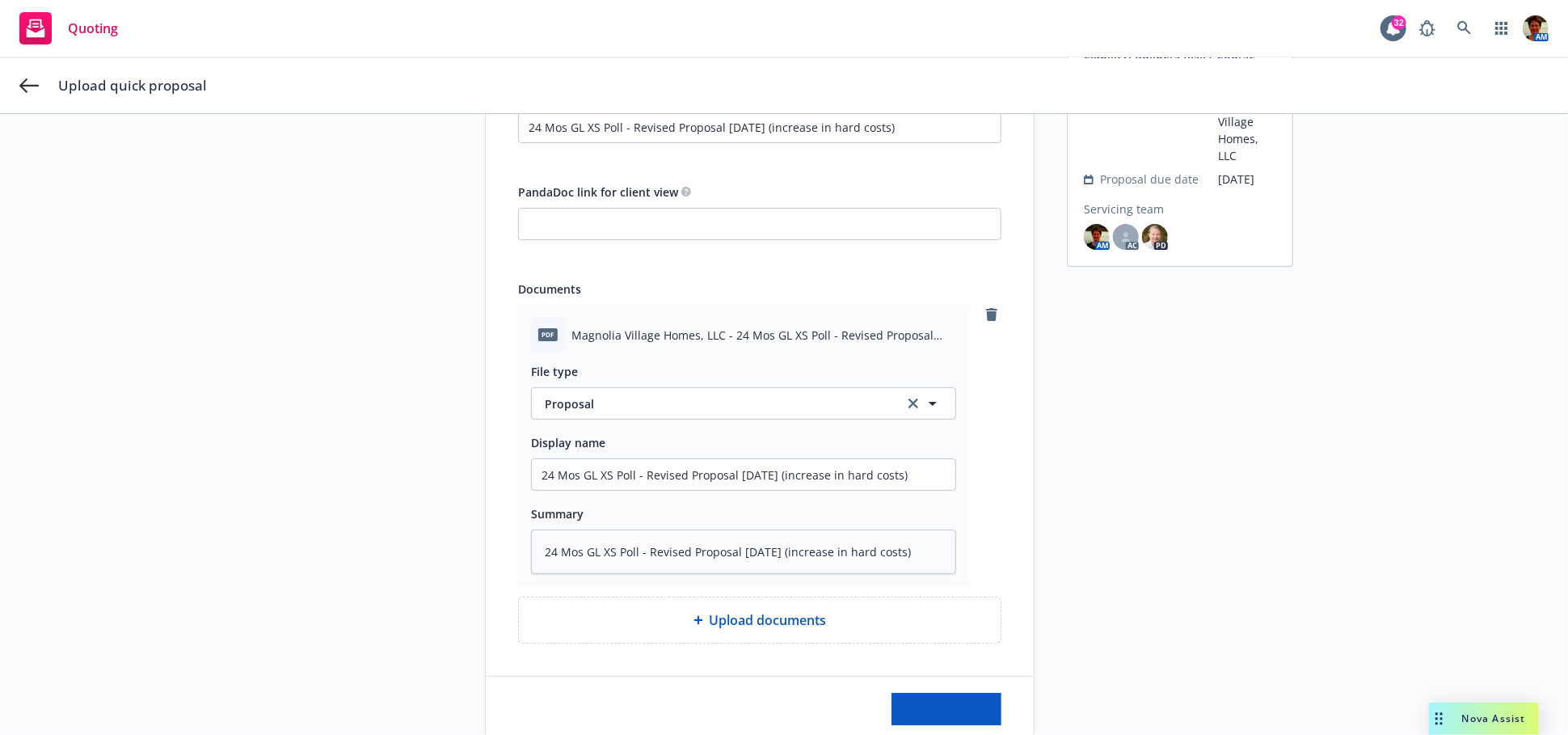
type textarea "x"
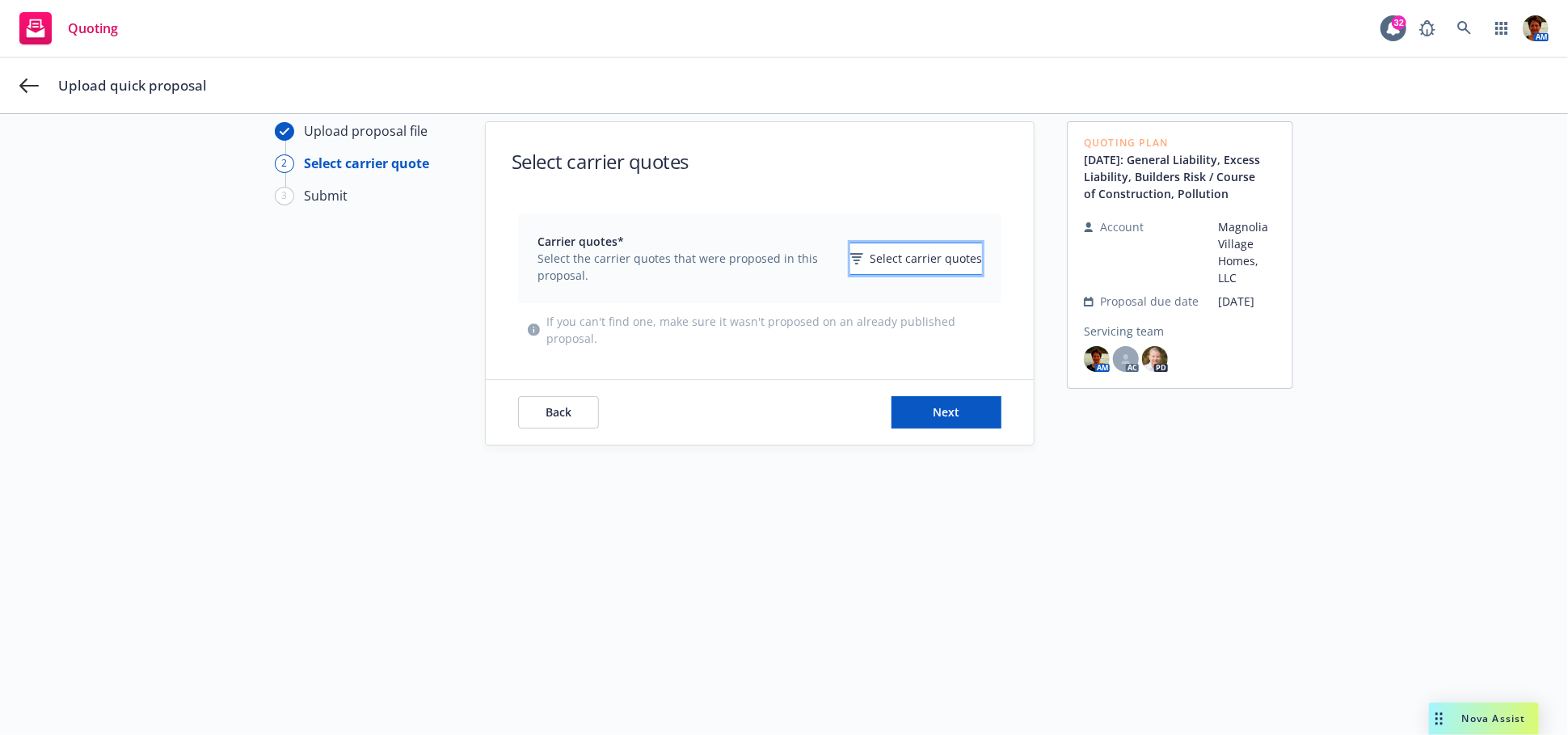
click at [870, 257] on span "Select carrier quotes" at bounding box center [926, 258] width 113 height 17
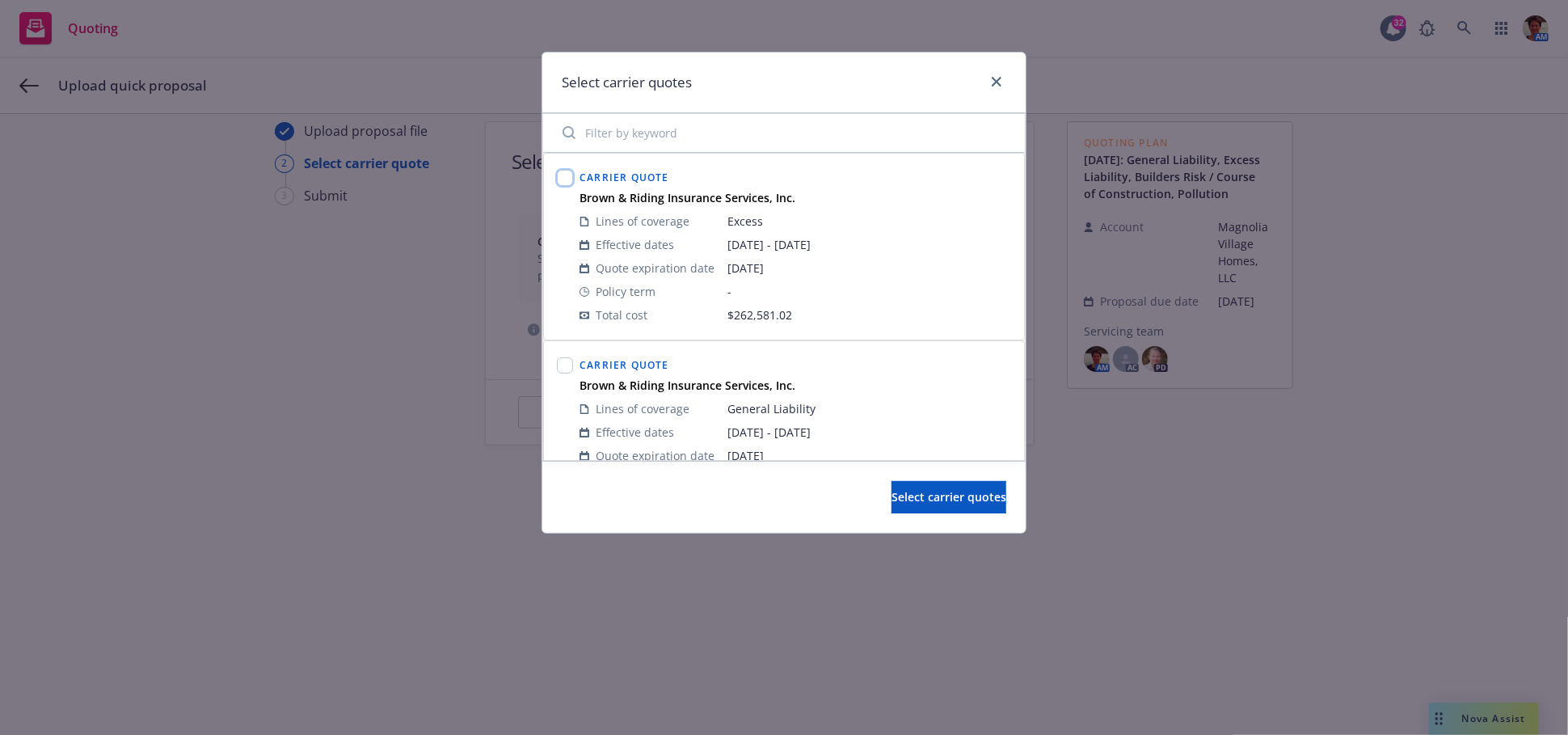
drag, startPoint x: 567, startPoint y: 179, endPoint x: 760, endPoint y: 287, distance: 221.2
click at [568, 179] on input "checkbox" at bounding box center [565, 178] width 16 height 16
checkbox input "true"
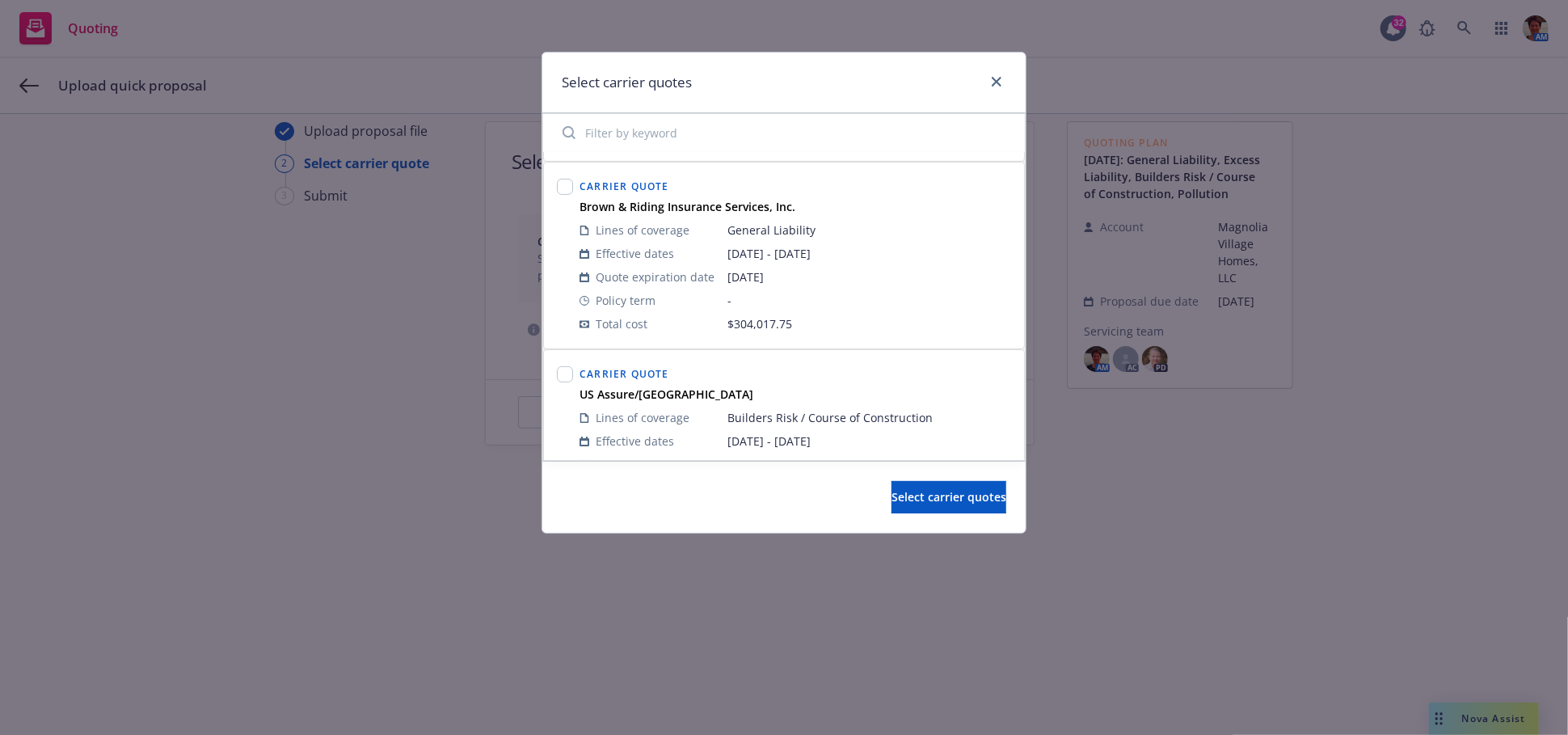
scroll to position [179, 0]
click at [564, 184] on input "checkbox" at bounding box center [565, 186] width 16 height 16
checkbox input "true"
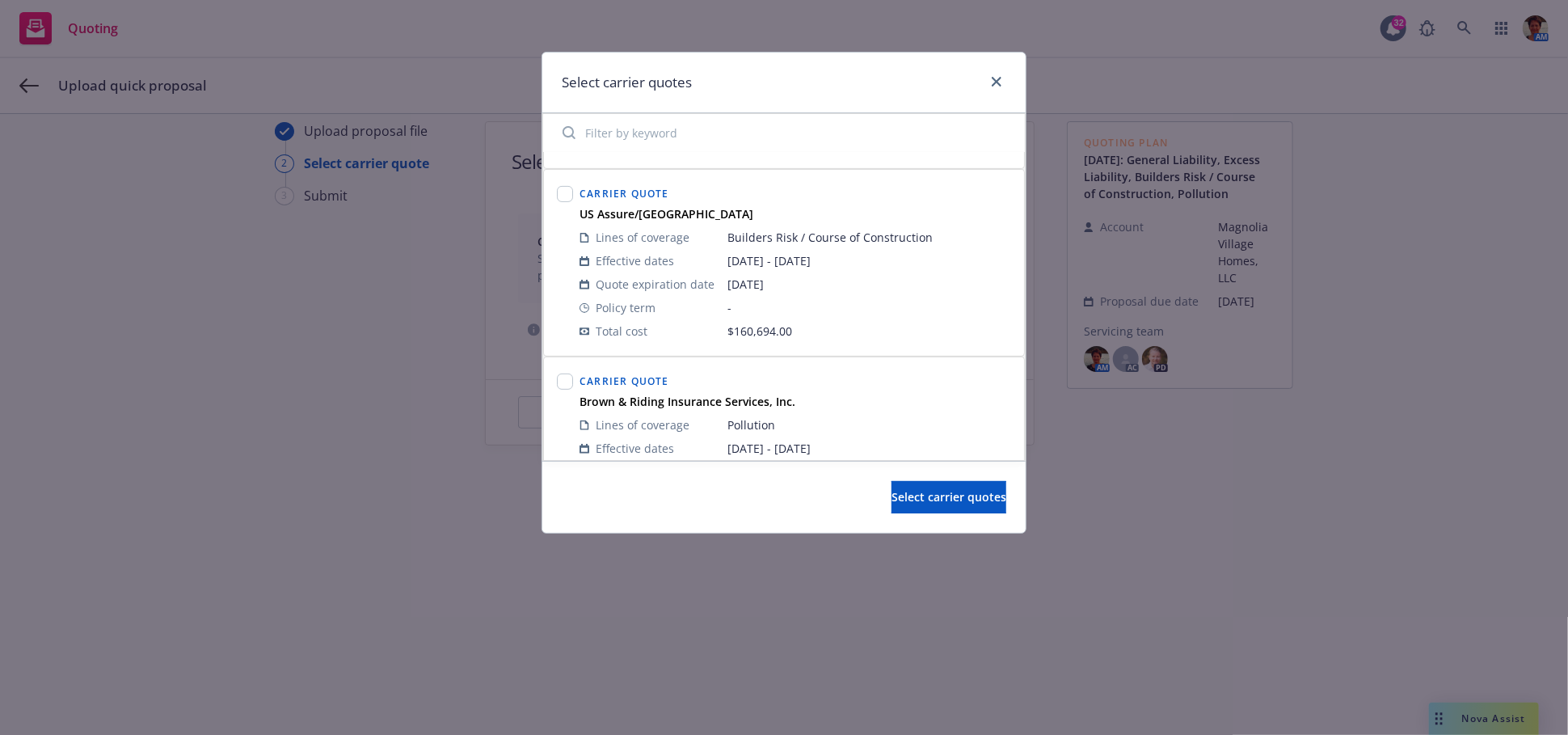
scroll to position [442, 0]
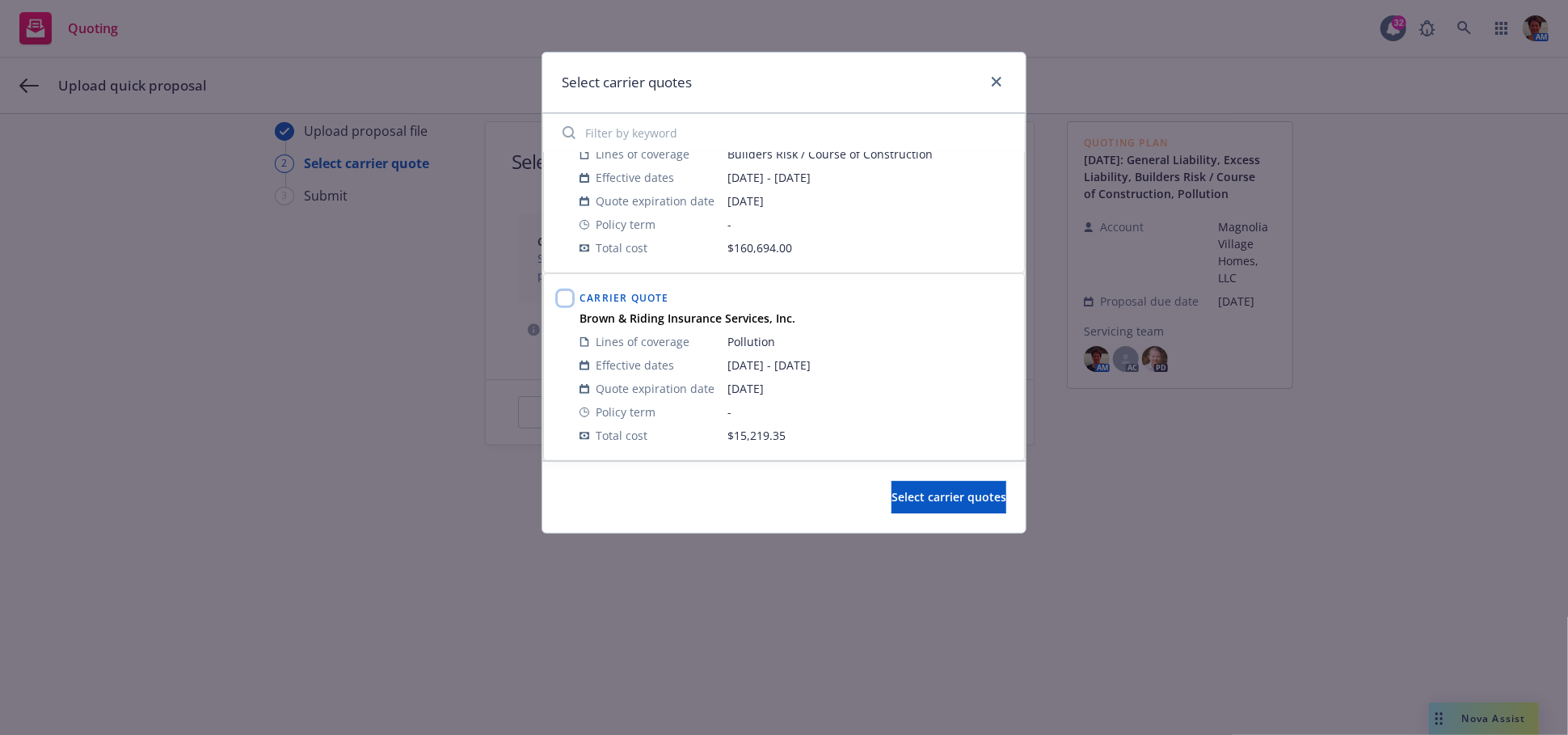
click at [568, 295] on input "checkbox" at bounding box center [565, 299] width 16 height 16
checkbox input "true"
click at [892, 490] on span "Select carrier quotes" at bounding box center [949, 496] width 115 height 15
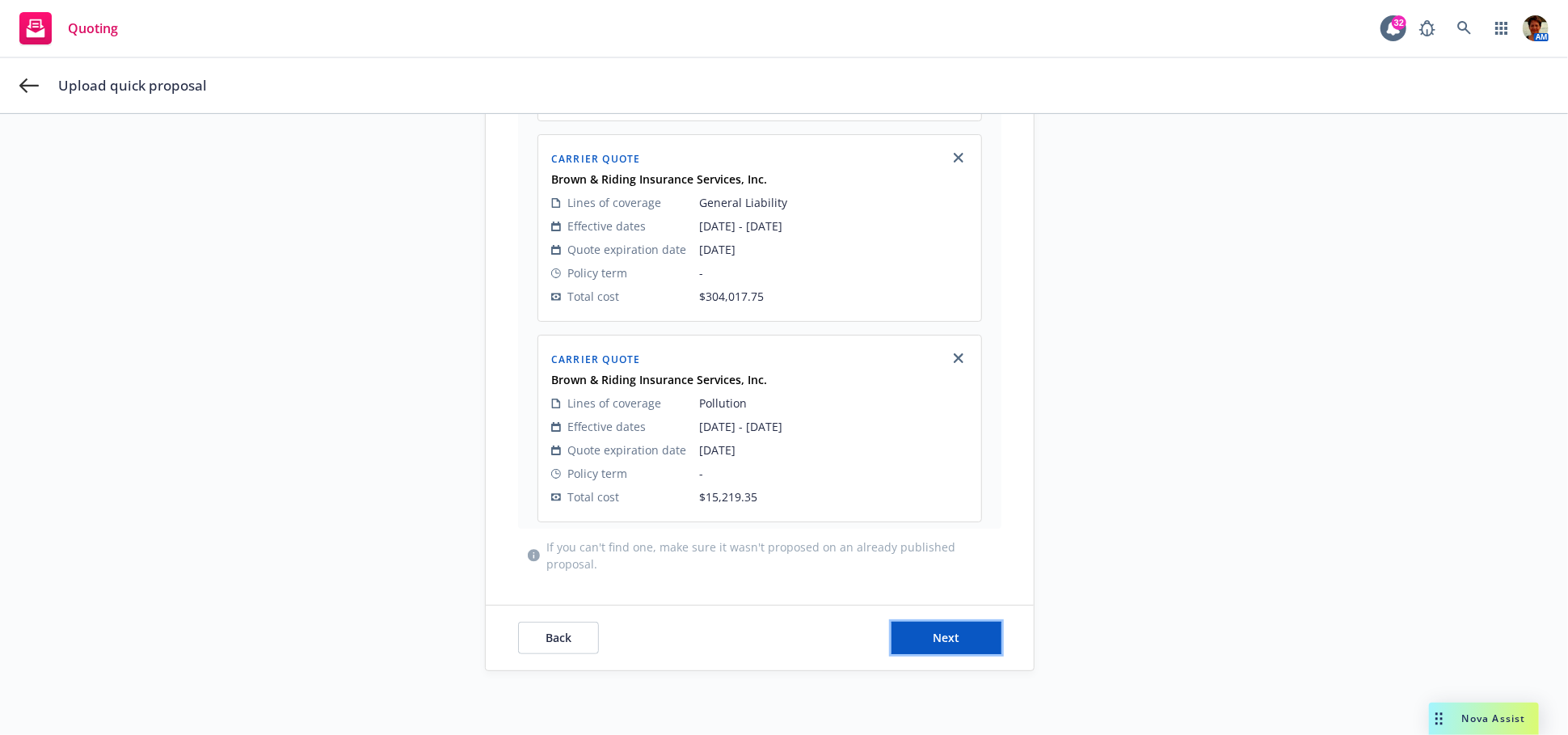
click at [957, 630] on button "Next" at bounding box center [946, 638] width 110 height 33
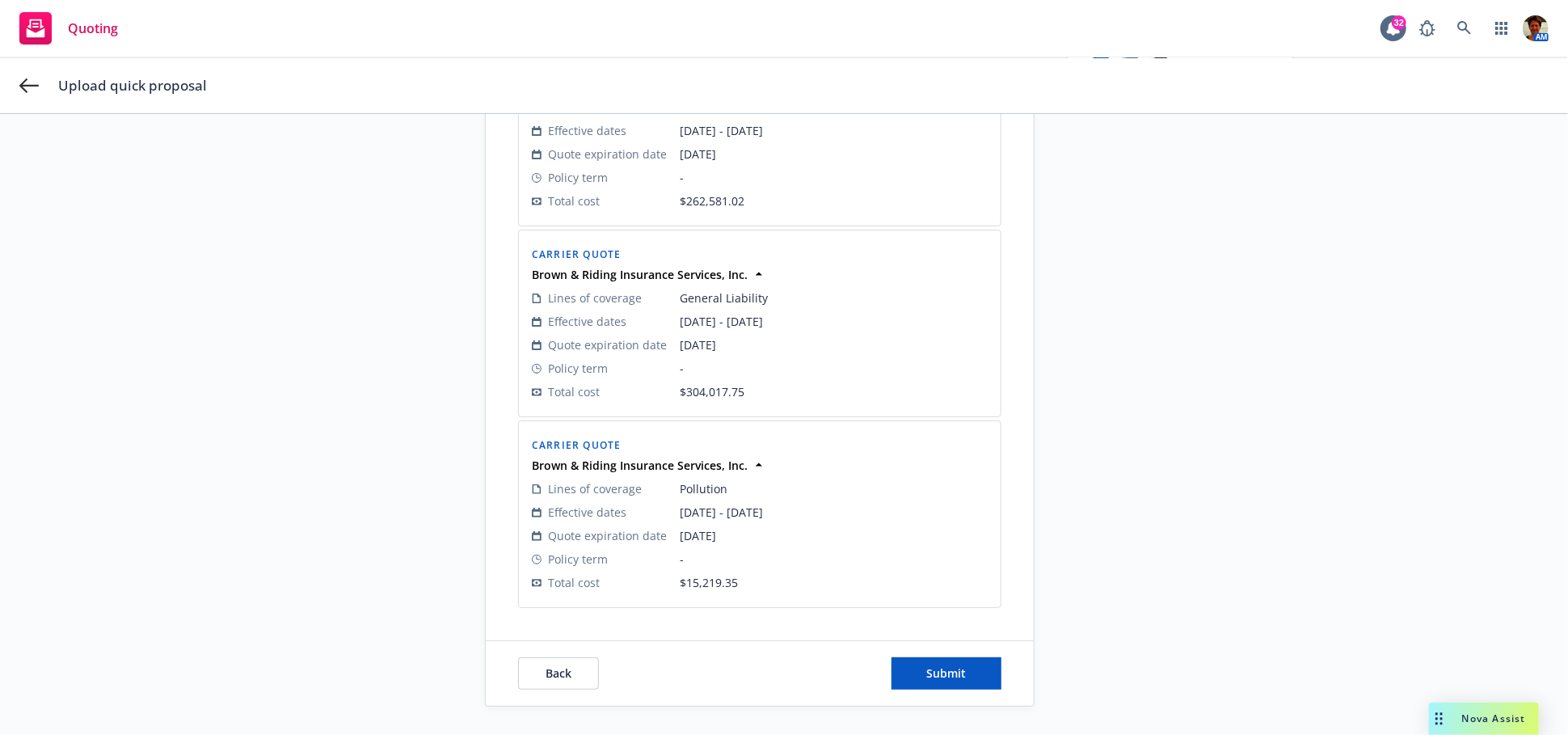
scroll to position [406, 0]
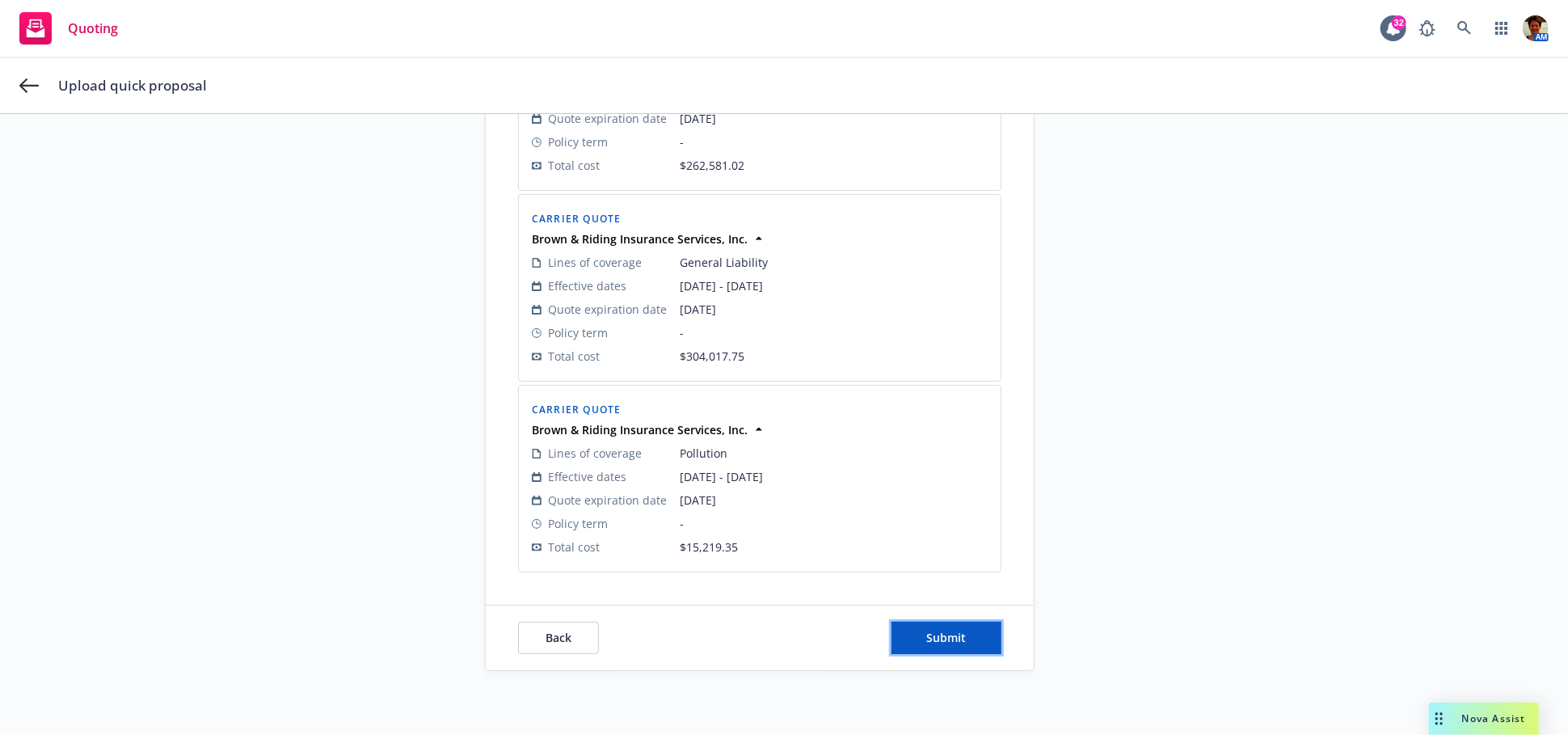
click at [957, 630] on span "Submit" at bounding box center [946, 637] width 40 height 15
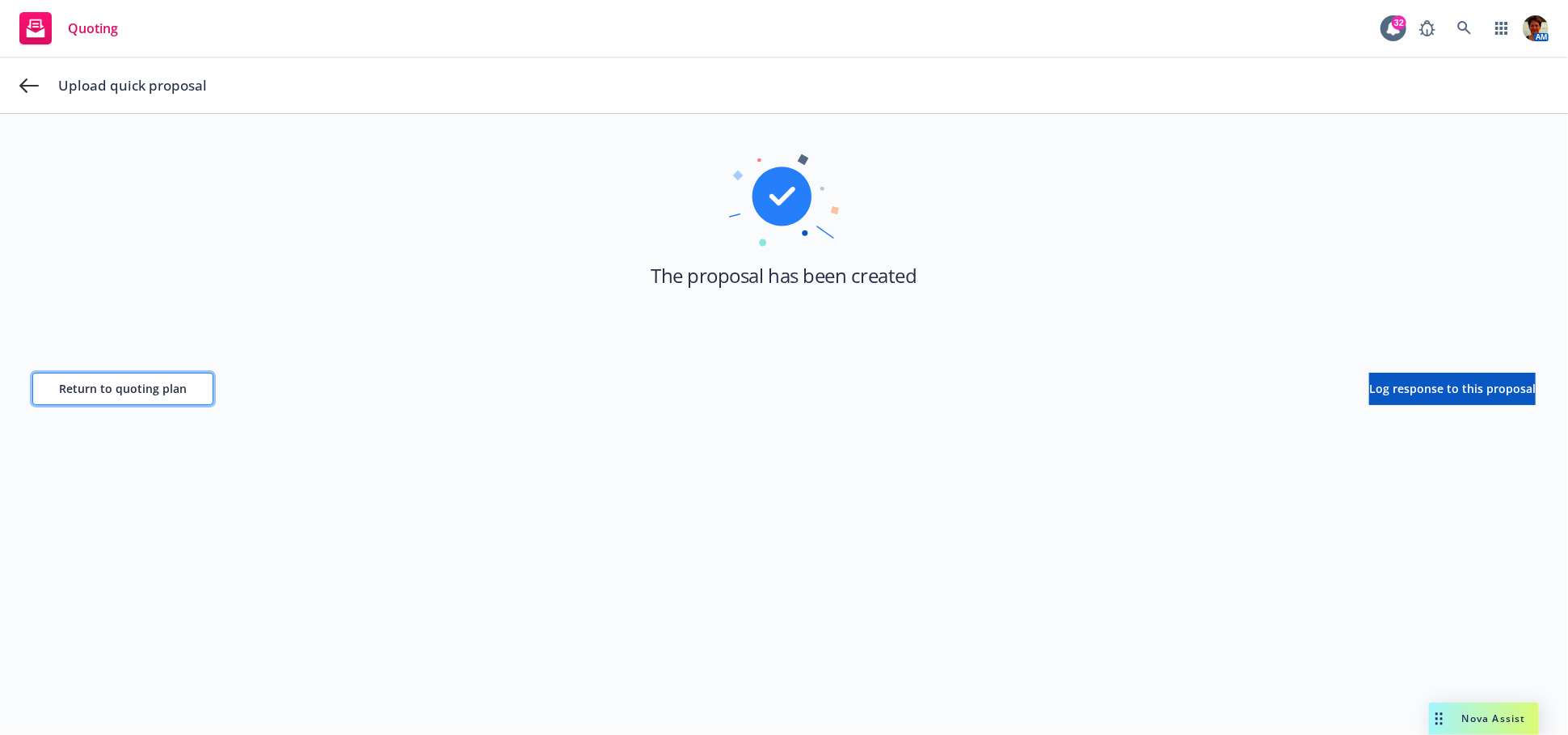
click at [150, 384] on span "Return to quoting plan" at bounding box center [122, 388] width 128 height 15
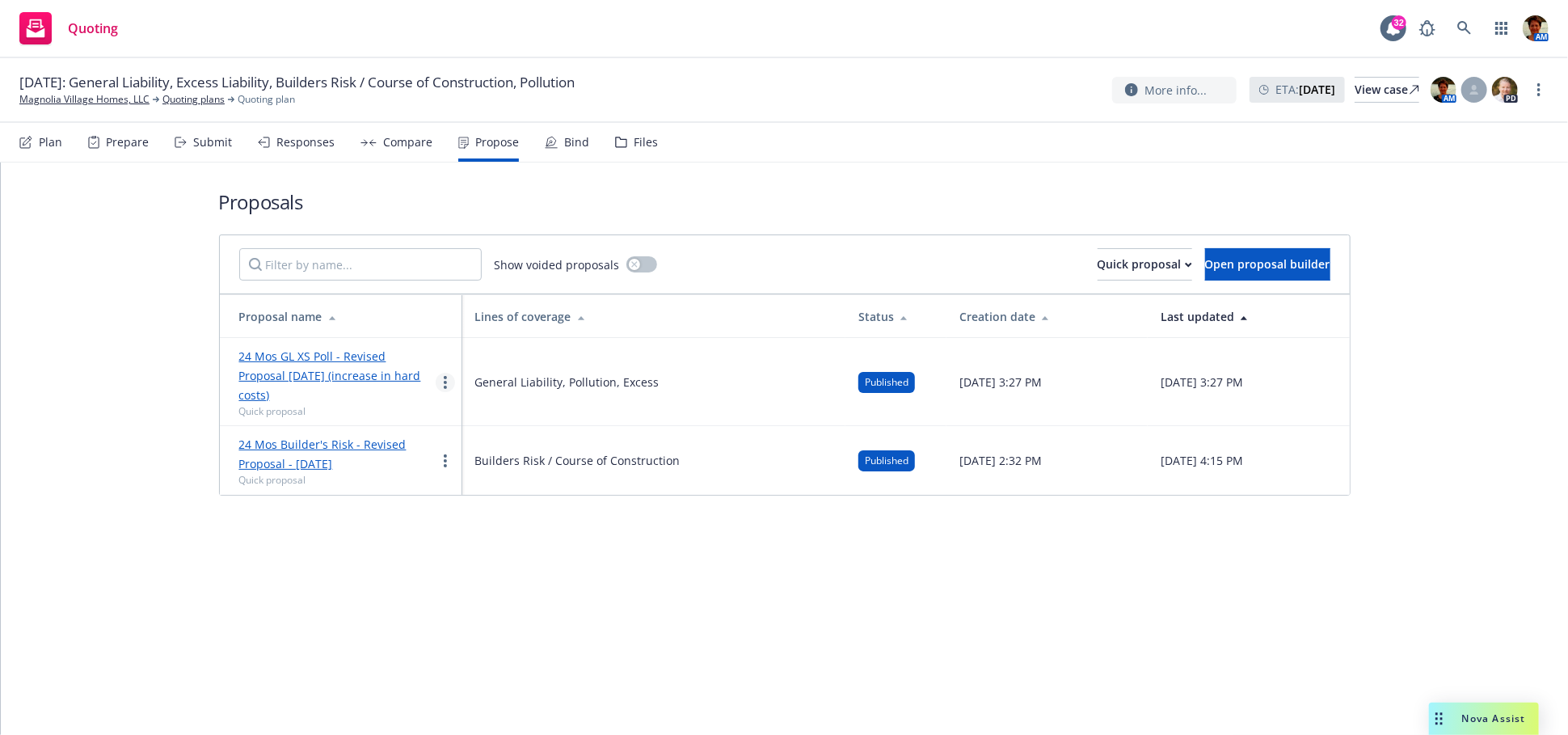
click at [441, 373] on link "more" at bounding box center [445, 383] width 20 height 20
click at [494, 474] on span "Log client response" at bounding box center [507, 476] width 144 height 15
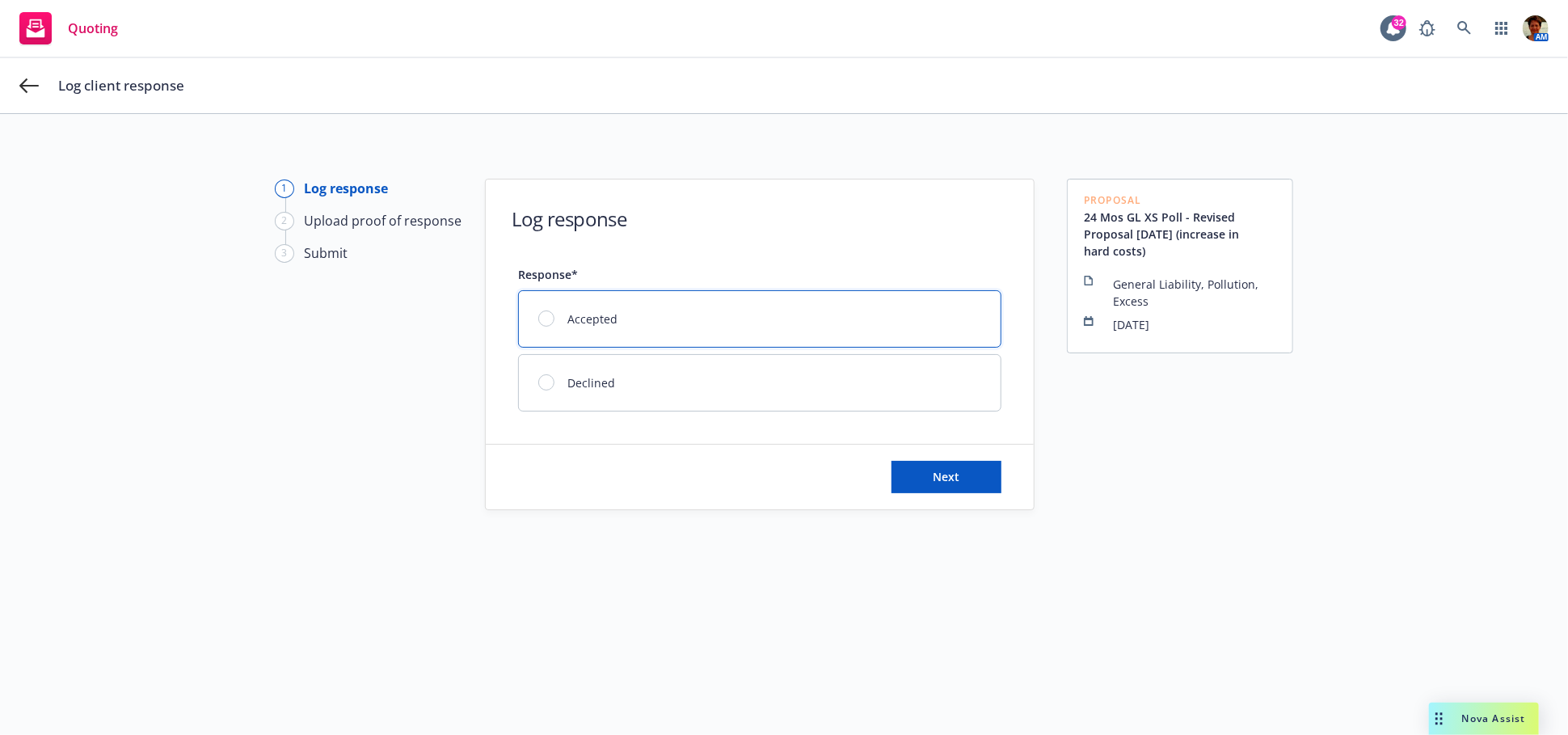
click at [538, 312] on div at bounding box center [547, 318] width 16 height 16
click at [949, 469] on span "Next" at bounding box center [946, 476] width 27 height 15
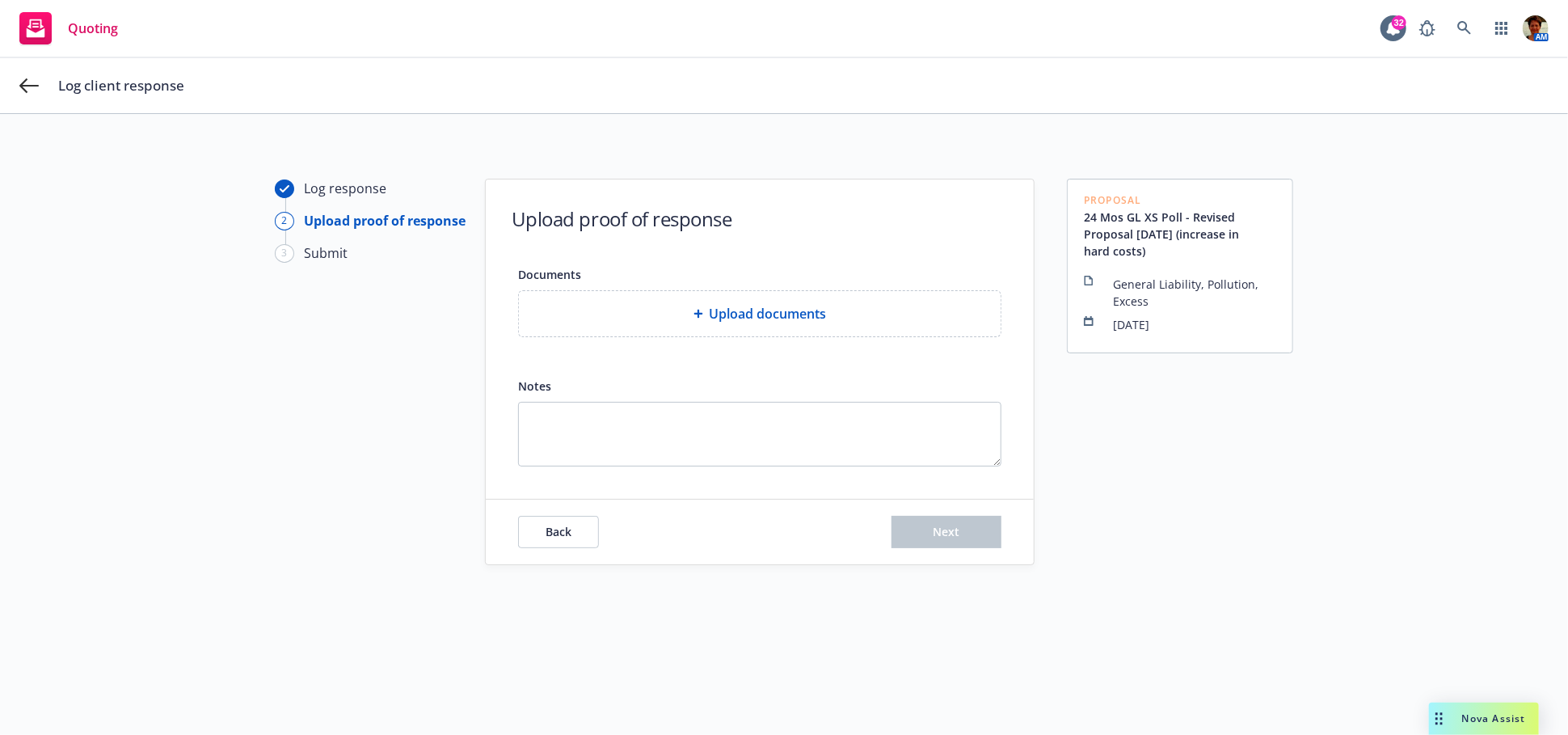
click at [750, 310] on span "Upload documents" at bounding box center [768, 313] width 117 height 20
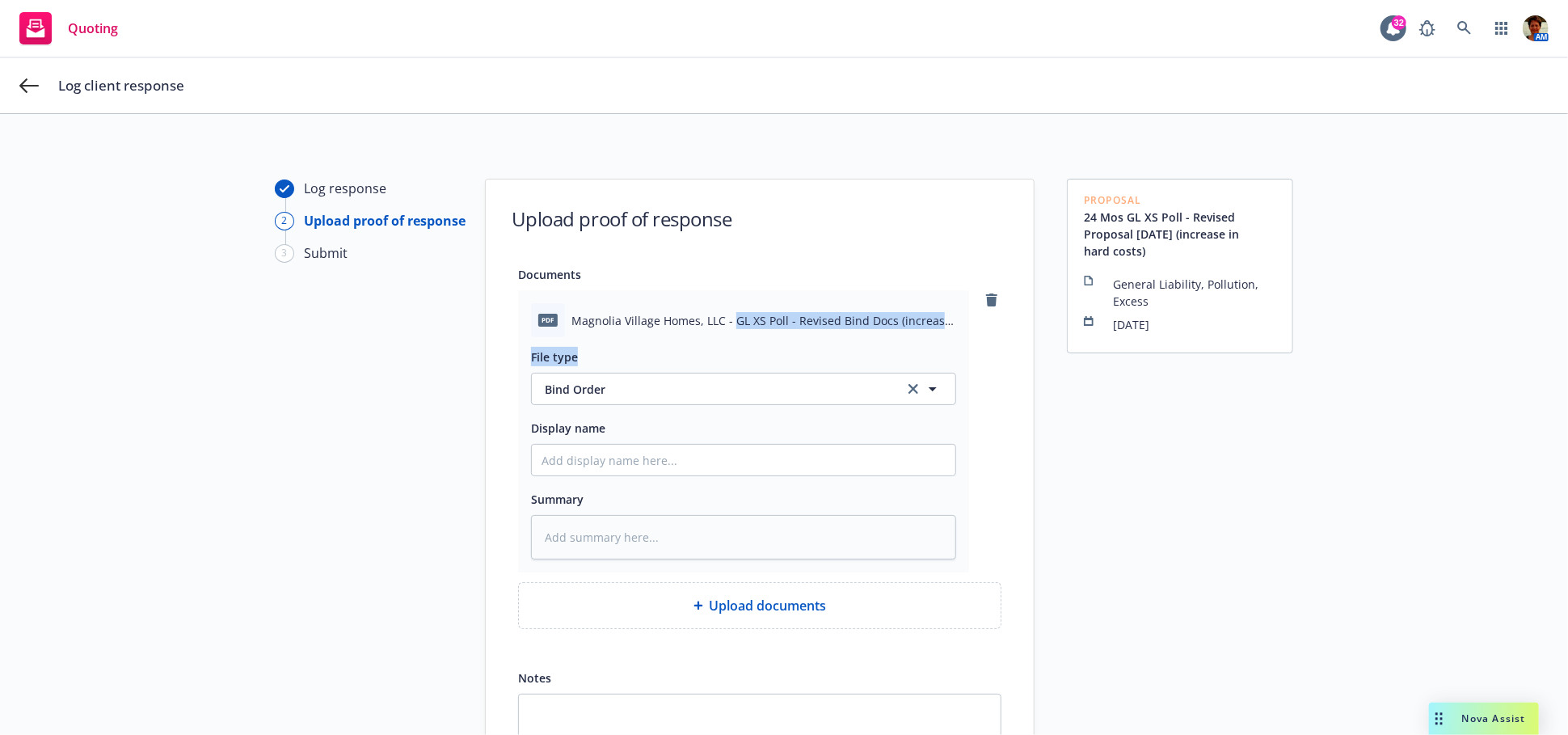
drag, startPoint x: 723, startPoint y: 319, endPoint x: 879, endPoint y: 354, distance: 159.9
click at [879, 353] on div "pdf Magnolia Village Homes, LLC - GL XS Poll - Revised Bind Docs (increase in h…" at bounding box center [743, 432] width 451 height 282
copy div "GL XS Poll - Revised Bind Docs (increase in hard costs) - Signed [DATE].pdf Fil…"
click at [706, 515] on textarea at bounding box center [743, 537] width 425 height 44
paste textarea "GL XS Poll - Revised Bind Docs (increase in hard costs) - Signed [DATE].pdf Fil…"
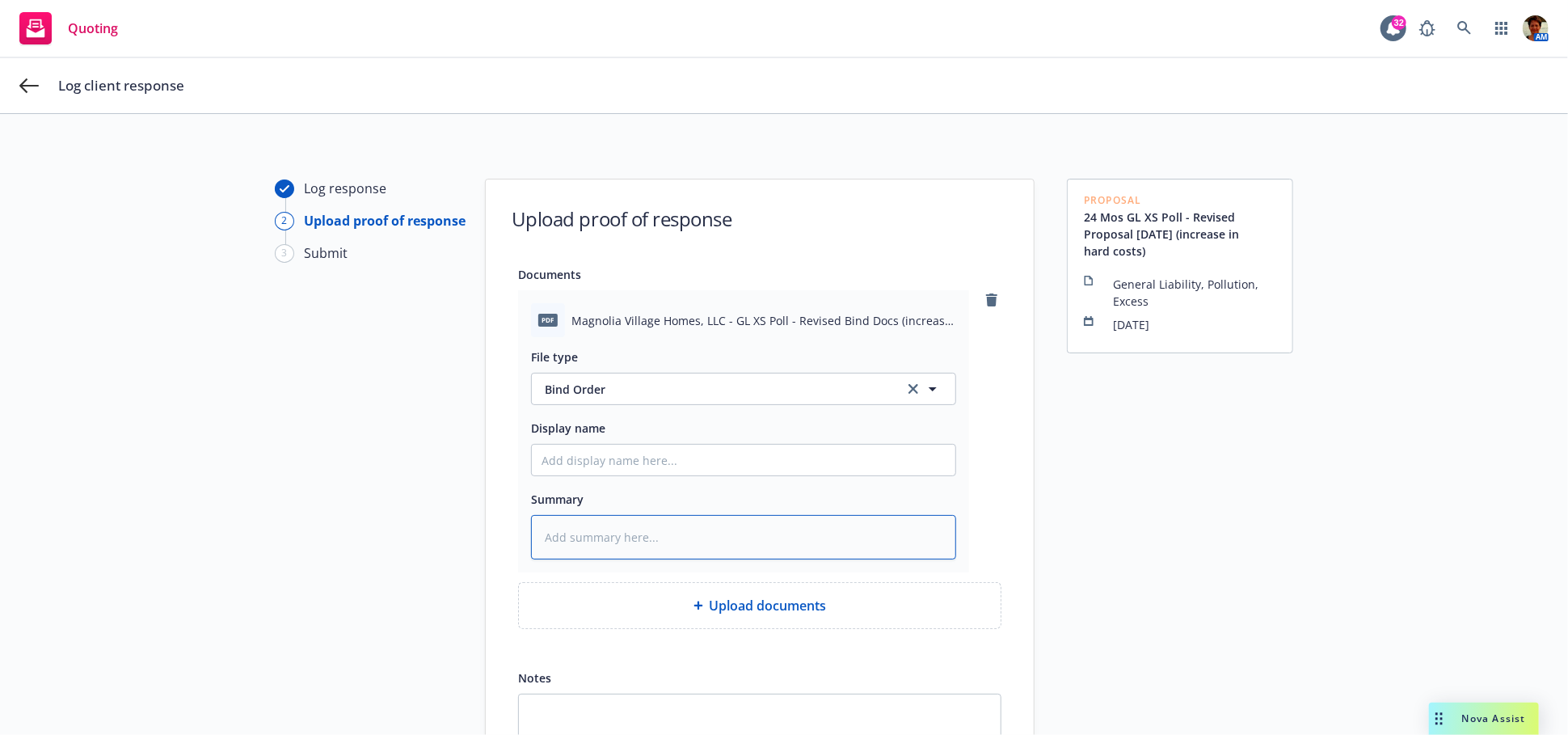
type textarea "x"
type textarea "GL XS Poll - Revised Bind Docs (increase in hard costs) - Signed [DATE].pdf Fil…"
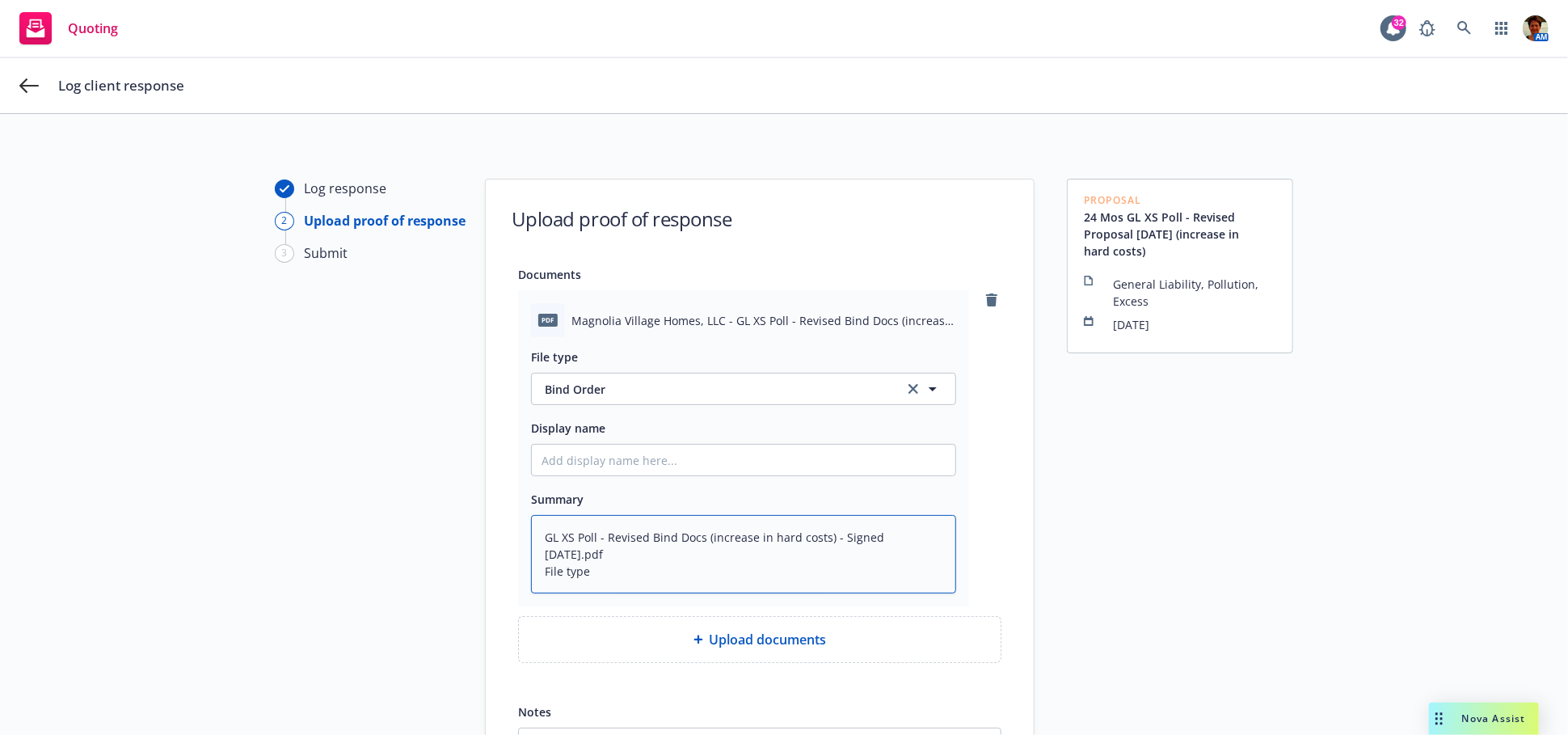
type textarea "x"
type textarea "GL XS Poll - Revised Bind Docs (increase in hard costs) - Signed [DATE].pdf Fil…"
type textarea "x"
type textarea "GL XS Poll - Revised Bind Docs (increase in hard costs) - Signed [DATE].pdf Fil…"
type textarea "x"
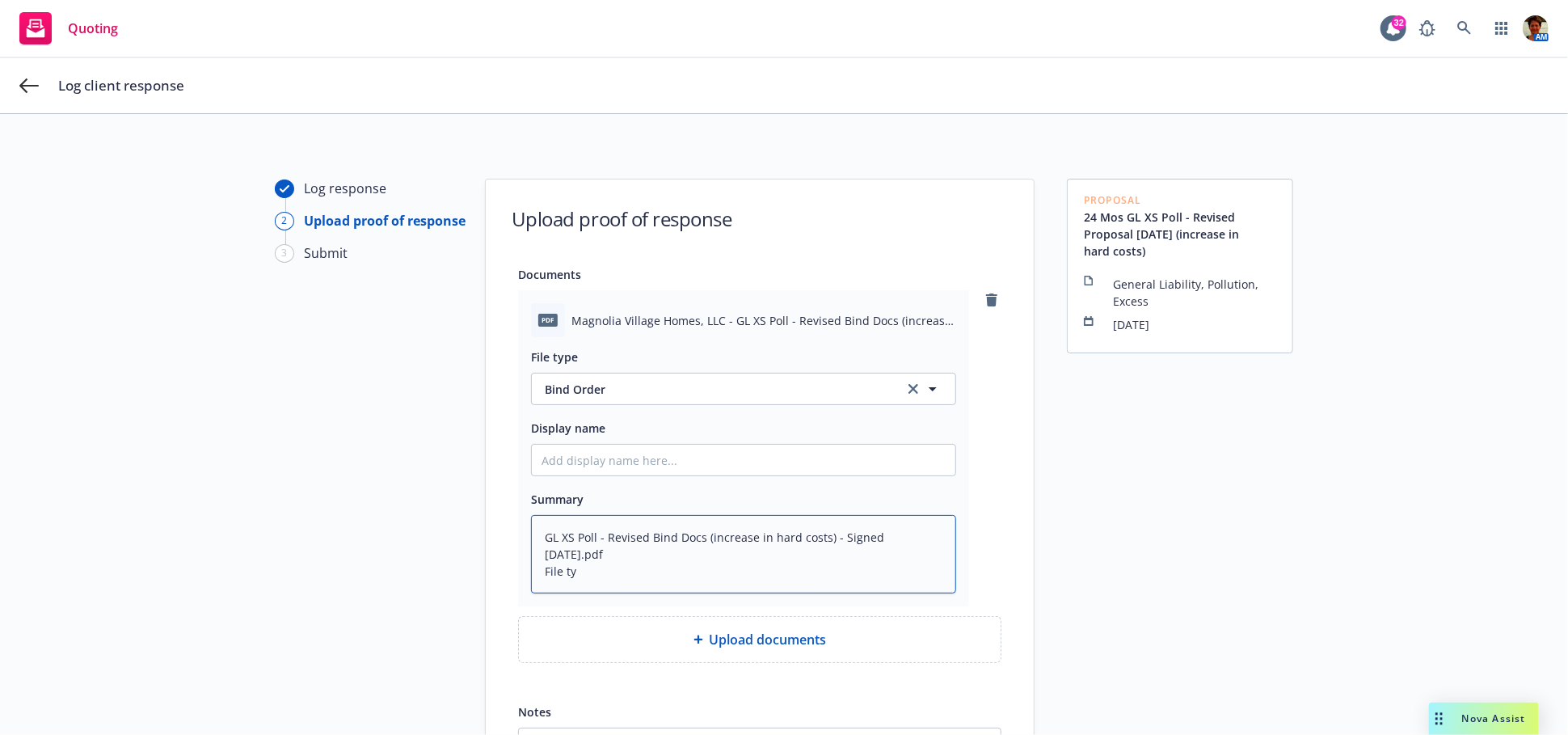
type textarea "GL XS Poll - Revised Bind Docs (increase in hard costs) - Signed [DATE].pdf Fil…"
type textarea "x"
type textarea "GL XS Poll - Revised Bind Docs (increase in hard costs) - Signed [DATE].pdf File"
type textarea "x"
type textarea "GL XS Poll - Revised Bind Docs (increase in hard costs) - Signed [DATE].pdf File"
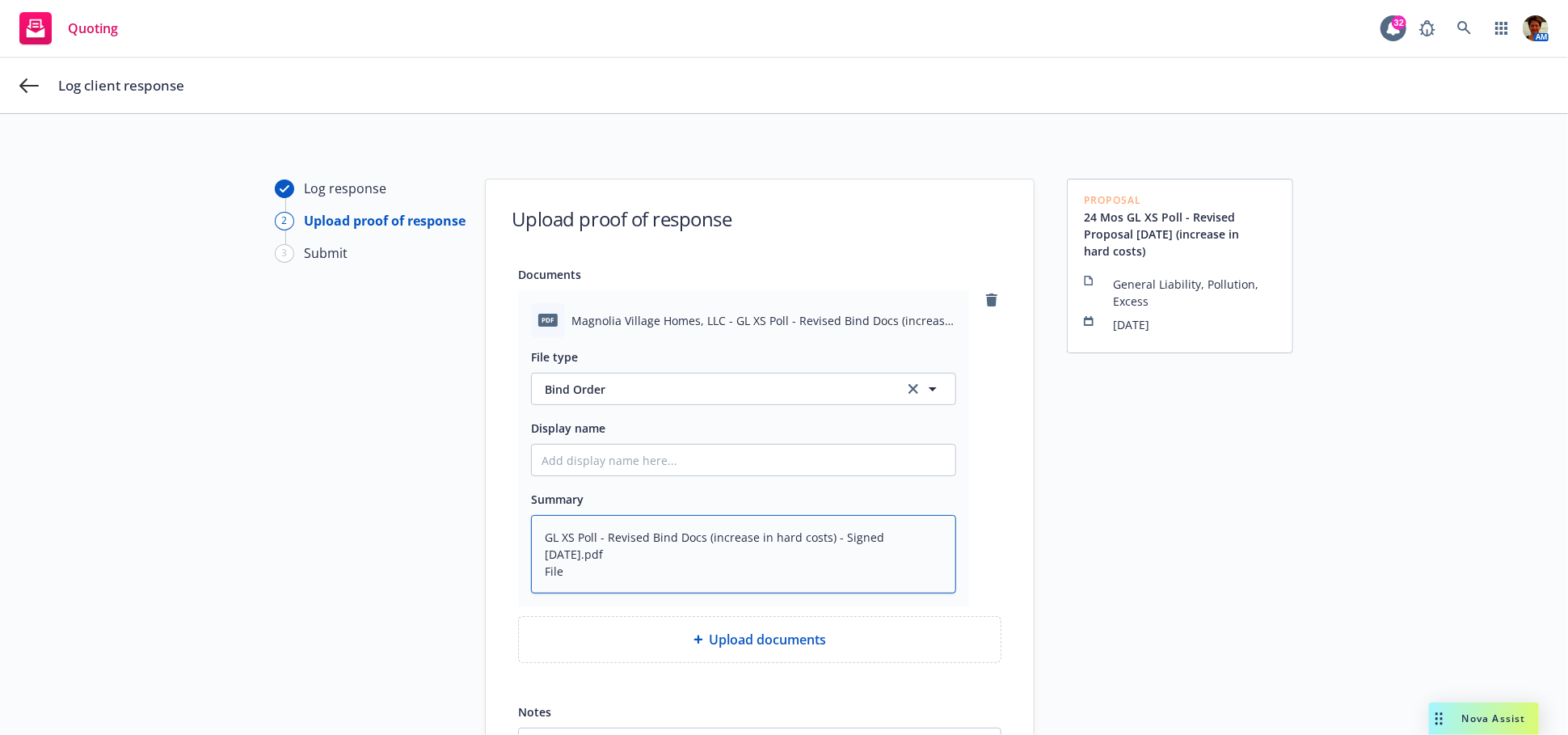
type textarea "x"
type textarea "GL XS Poll - Revised Bind Docs (increase in hard costs) - Signed [DATE].pdf Fil"
type textarea "x"
type textarea "GL XS Poll - Revised Bind Docs (increase in hard costs) - Signed [DATE].pdf Fi"
type textarea "x"
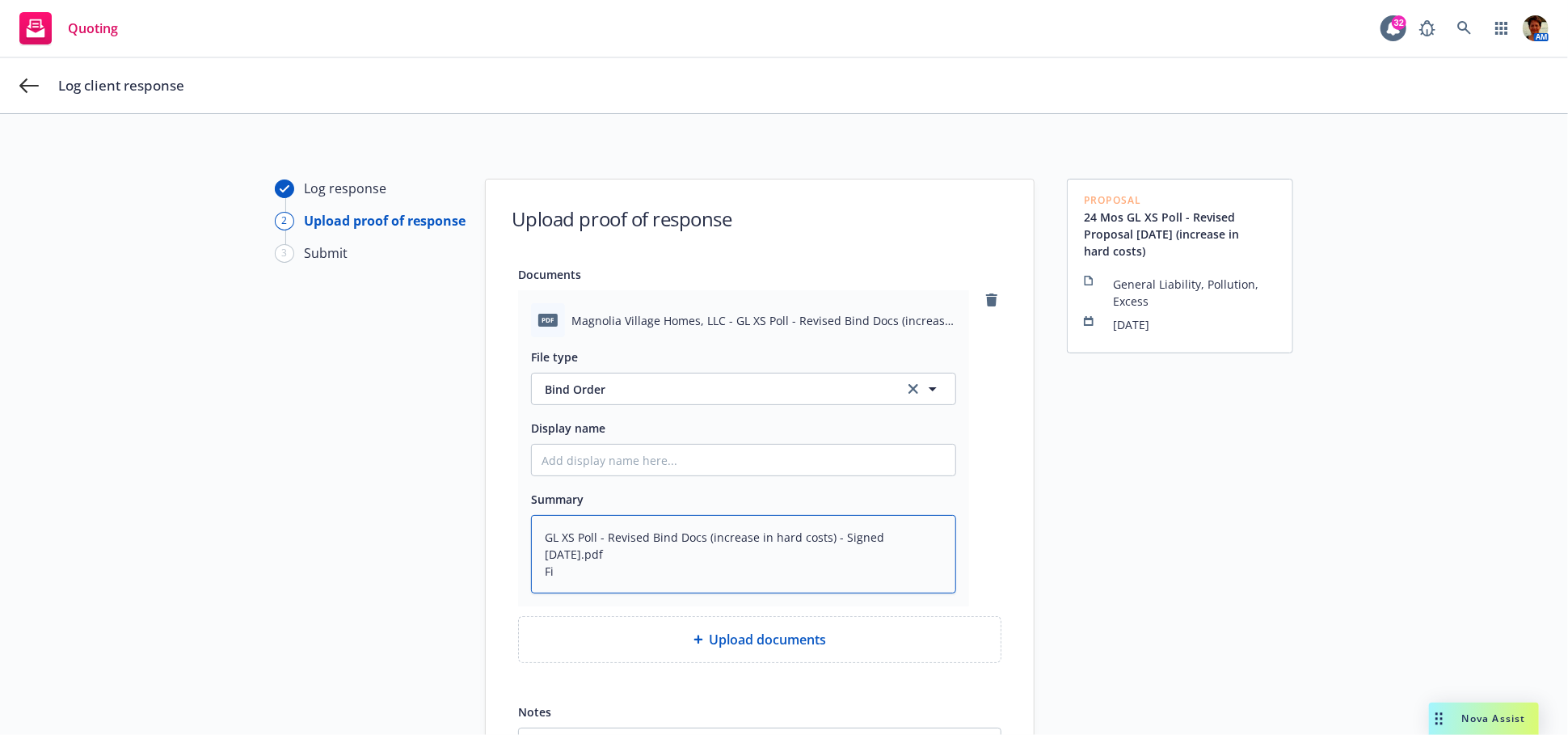
type textarea "GL XS Poll - Revised Bind Docs (increase in hard costs) - Signed [DATE].pdf F"
type textarea "x"
type textarea "GL XS Poll - Revised Bind Docs (increase in hard costs) - Signed [DATE].pdf"
type textarea "x"
type textarea "GL XS Poll - Revised Bind Docs (increase in hard costs) - Signed [DATE].pdf"
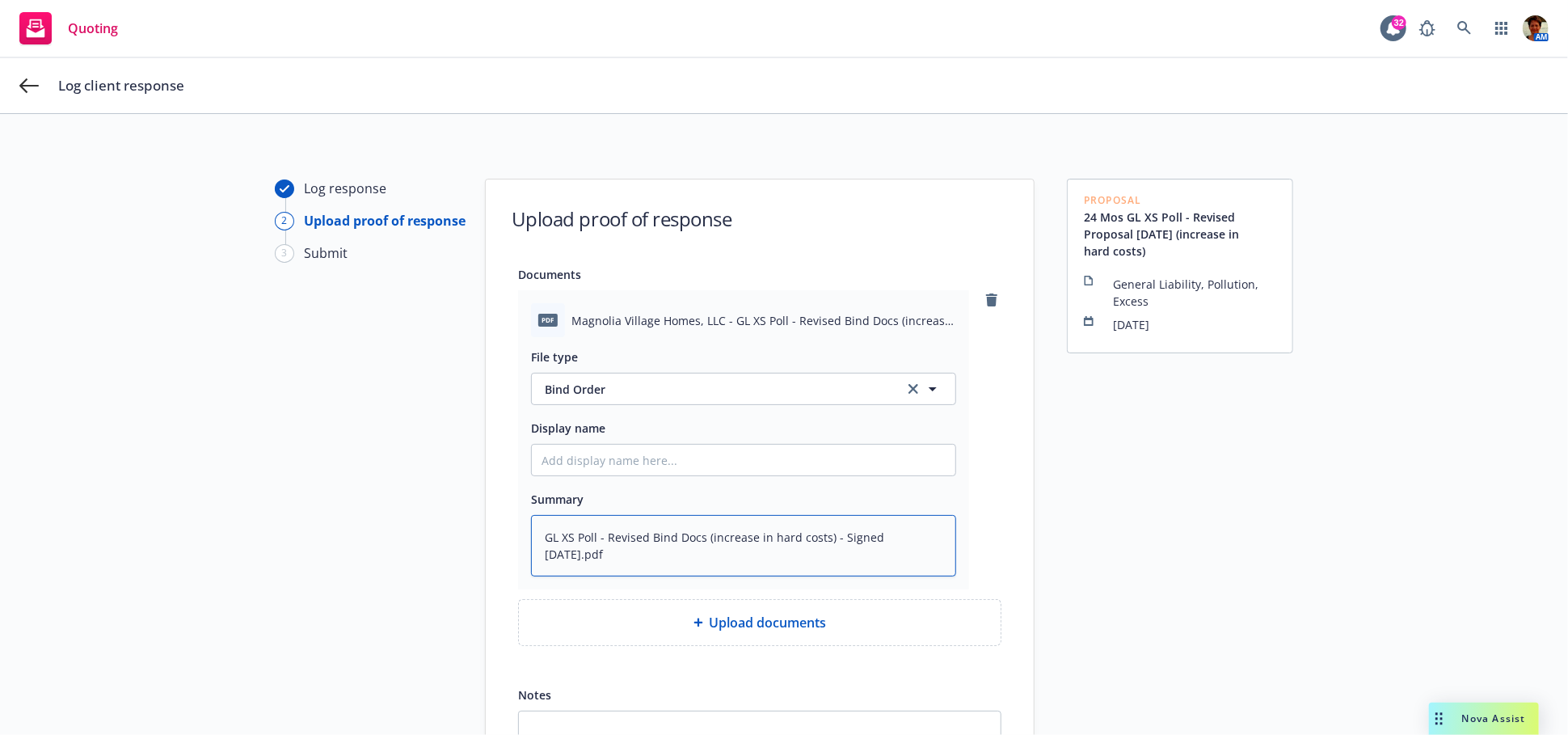
type textarea "x"
type textarea "GL XS Poll - Revised Bind Docs (increase in hard costs) - Signed [DATE].pd"
type textarea "x"
type textarea "GL XS Poll - Revised Bind Docs (increase in hard costs) - Signed [DATE].p"
type textarea "x"
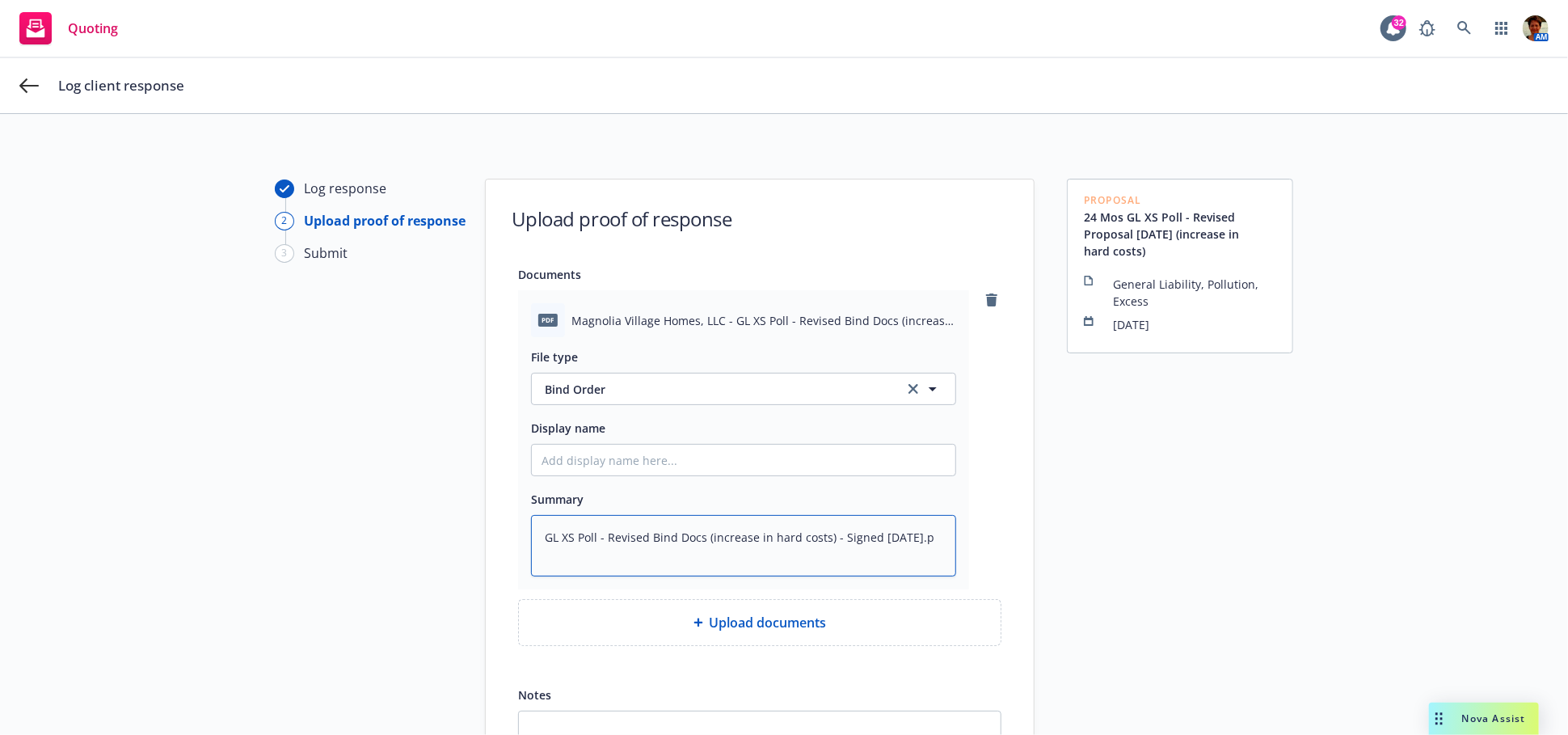
type textarea "GL XS Poll - Revised Bind Docs (increase in hard costs) - Signed [DATE]."
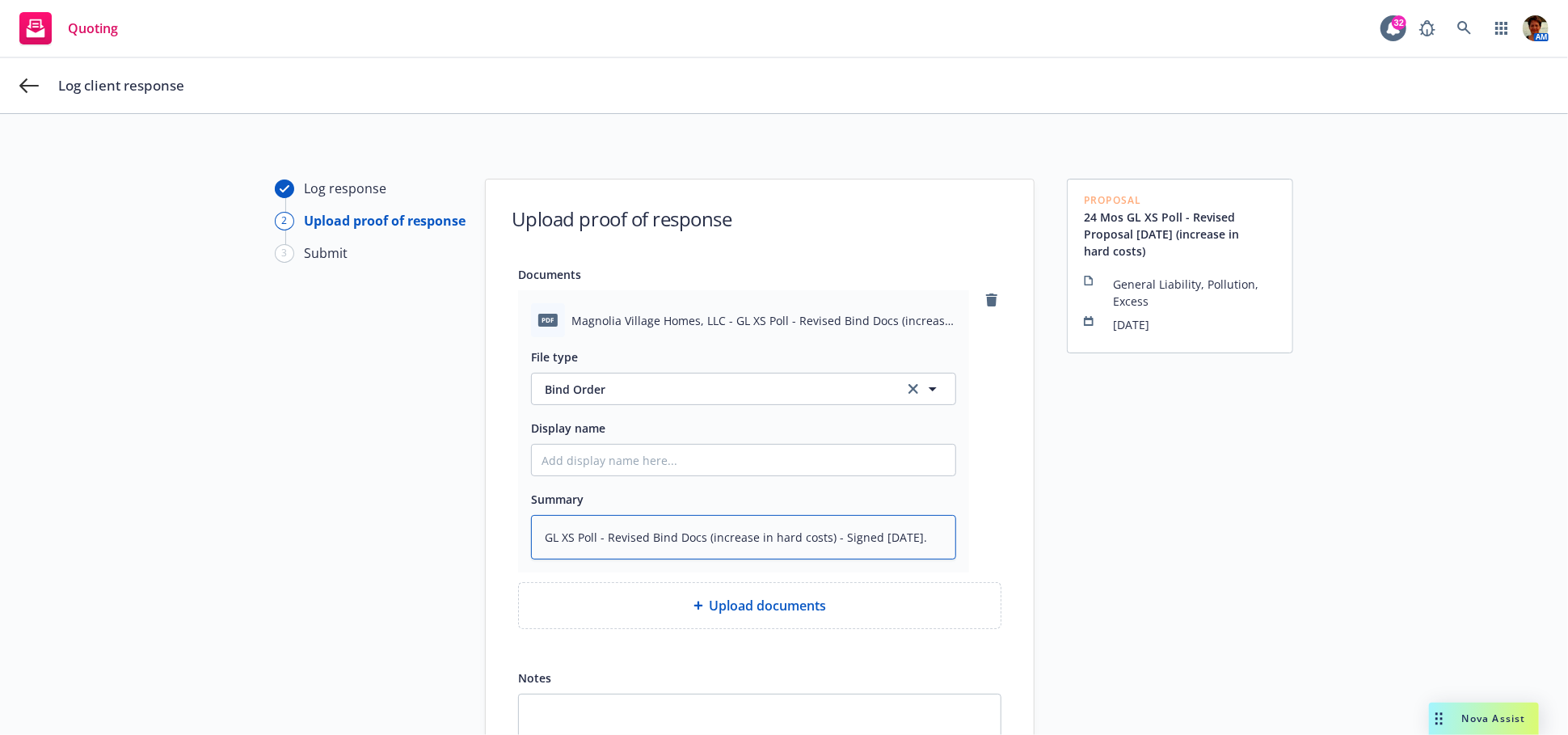
type textarea "x"
drag, startPoint x: 938, startPoint y: 535, endPoint x: 438, endPoint y: 534, distance: 500.0
click at [438, 534] on div "Log response 2 Upload proof of response 3 Submit Upload proof of response Docum…" at bounding box center [784, 517] width 1529 height 678
type textarea "GL XS Poll - Revised Bind Docs (increase in hard costs) - Signed [DATE]"
click at [616, 458] on input "Display name" at bounding box center [743, 460] width 423 height 31
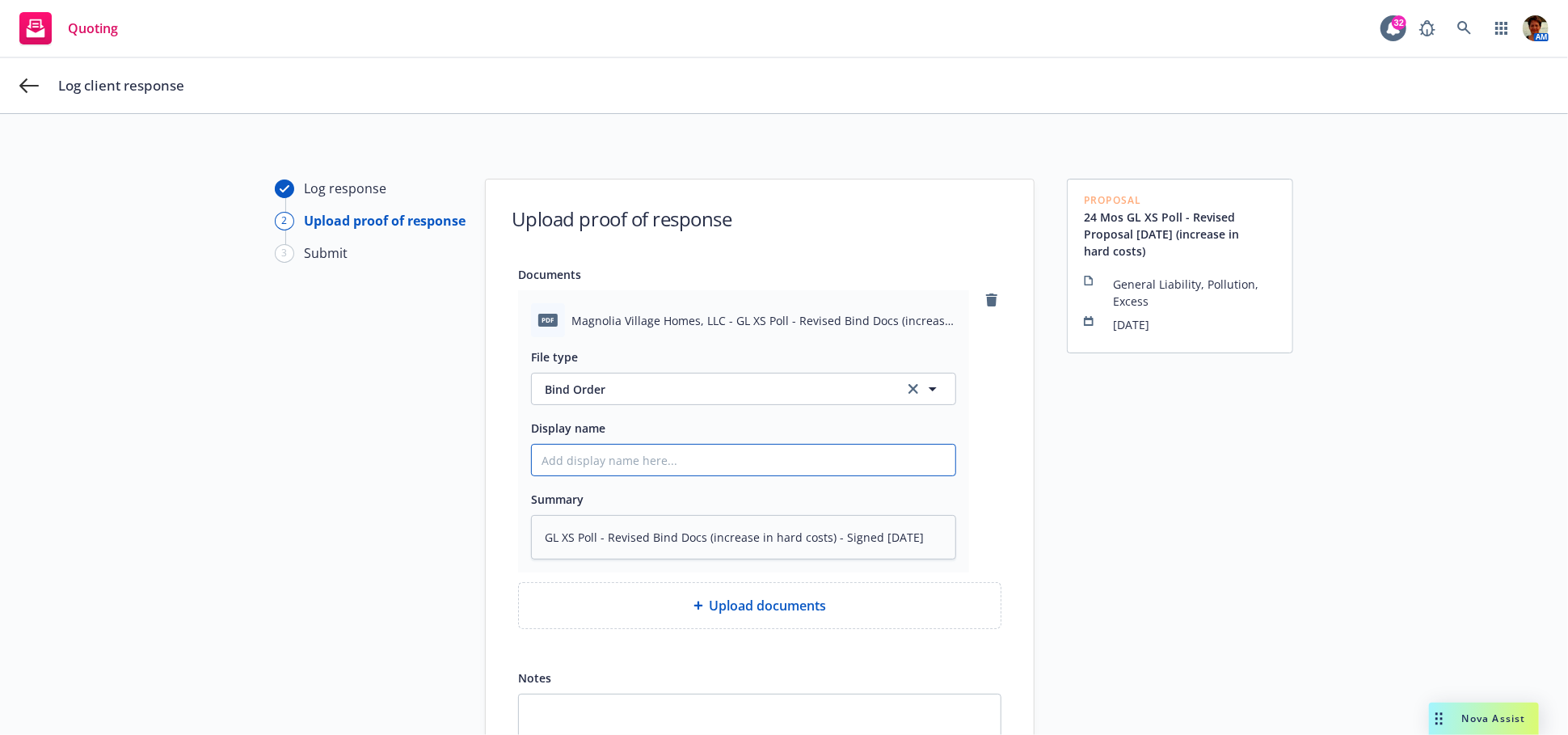
paste input "GL XS Poll - Revised Bind Docs (increase in hard costs) - Signed [DATE]"
type textarea "x"
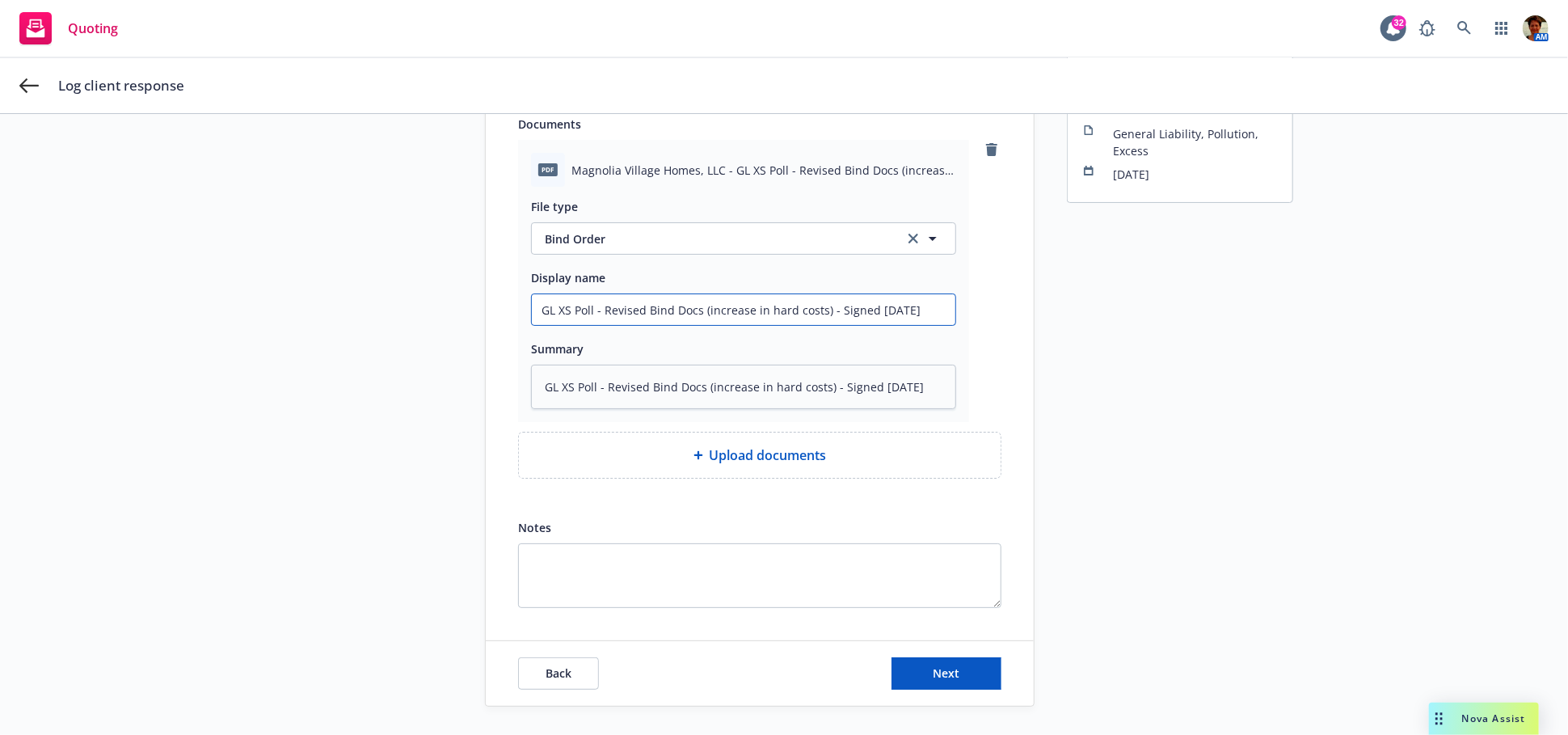
scroll to position [186, 0]
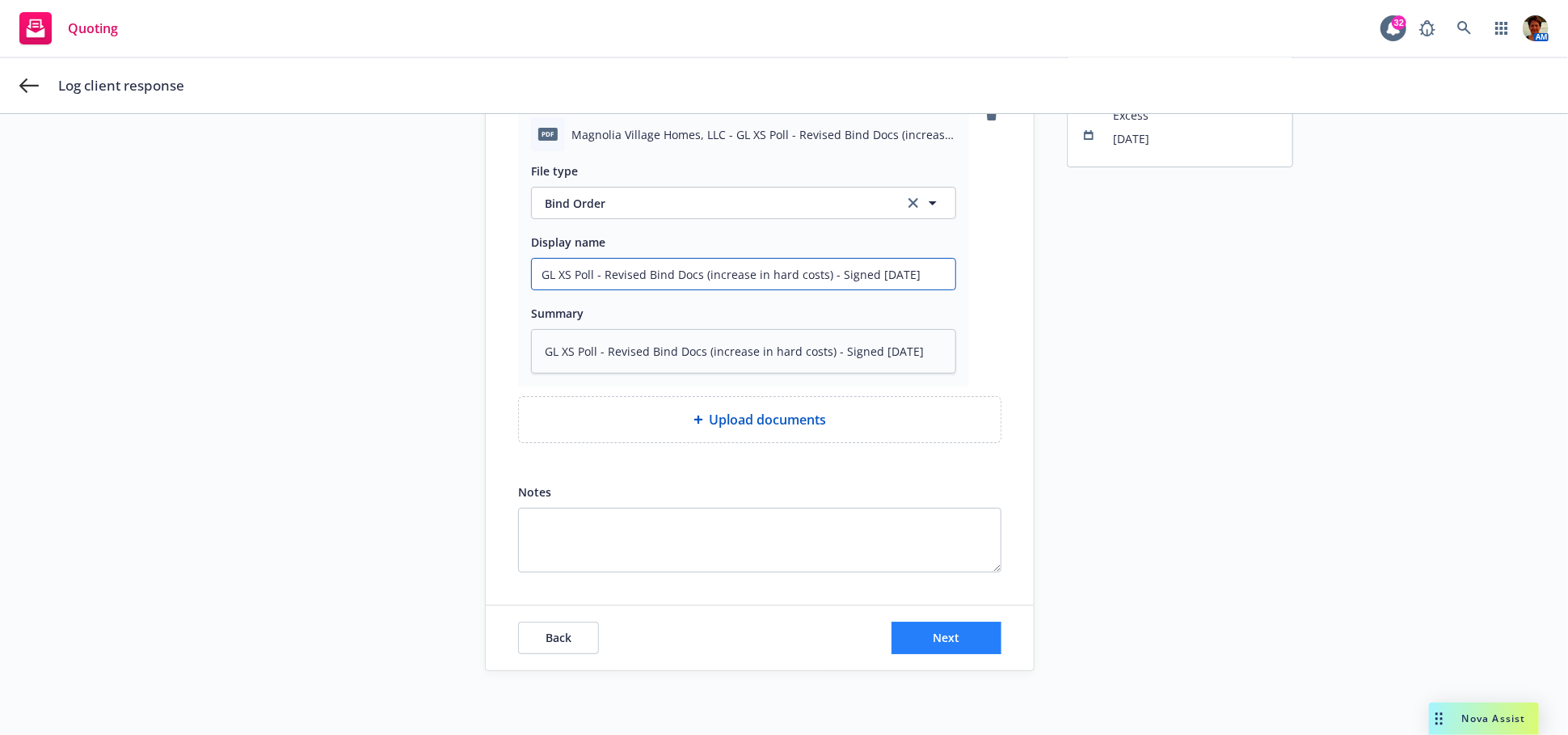
type input "GL XS Poll - Revised Bind Docs (increase in hard costs) - Signed [DATE]"
drag, startPoint x: 920, startPoint y: 649, endPoint x: 913, endPoint y: 635, distance: 15.7
click at [920, 649] on button "Next" at bounding box center [946, 638] width 110 height 33
type textarea "x"
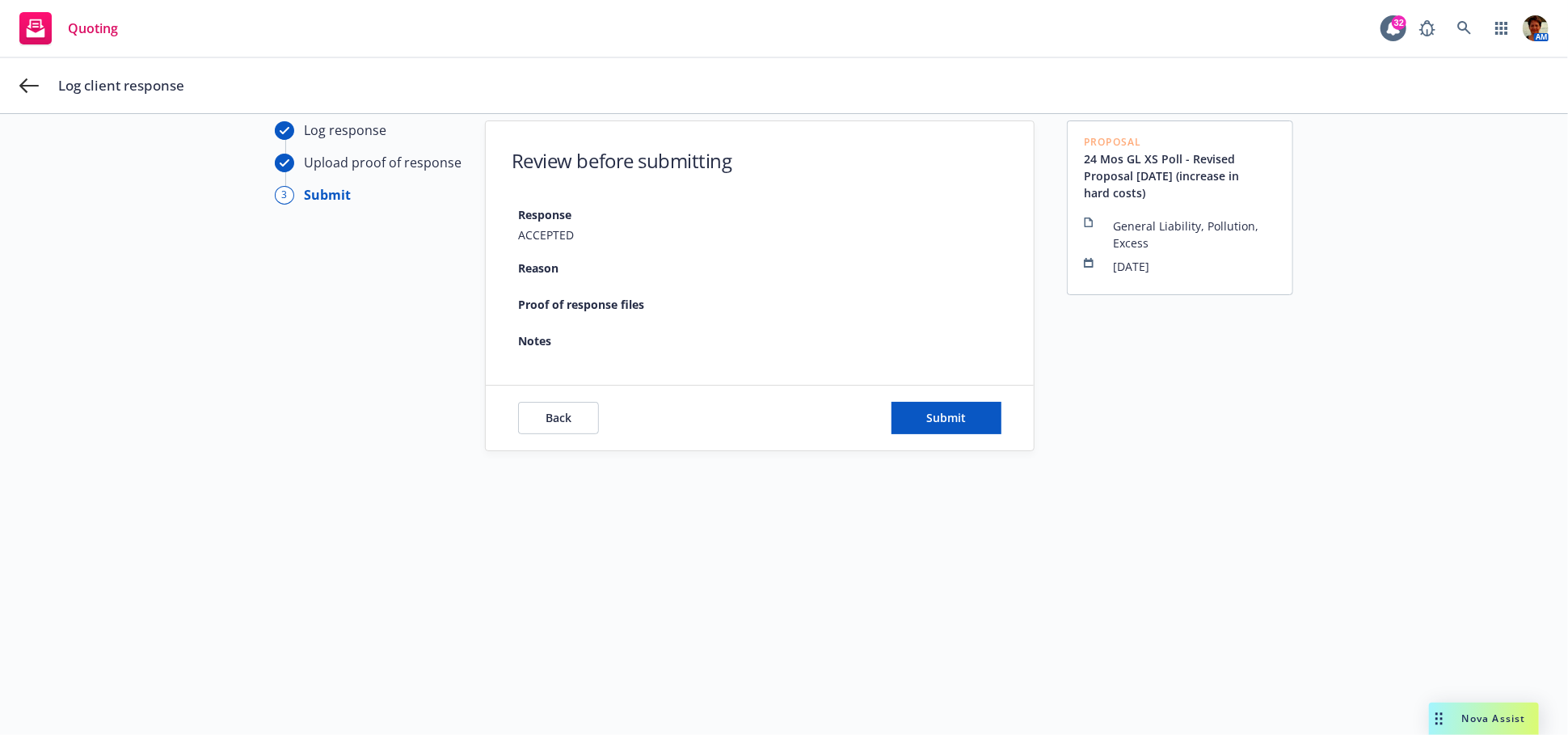
scroll to position [57, 0]
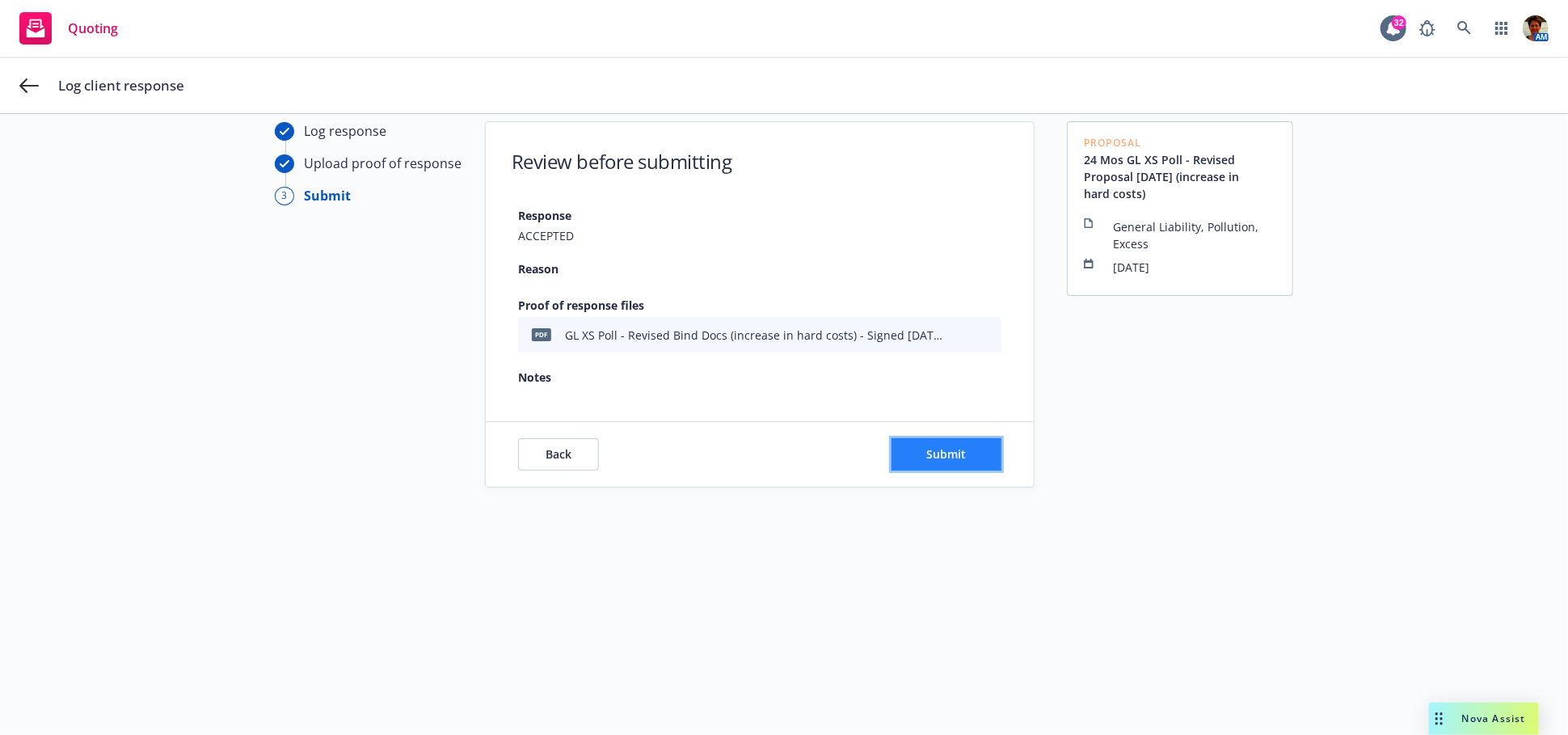
click at [928, 446] on span "Submit" at bounding box center [946, 454] width 40 height 15
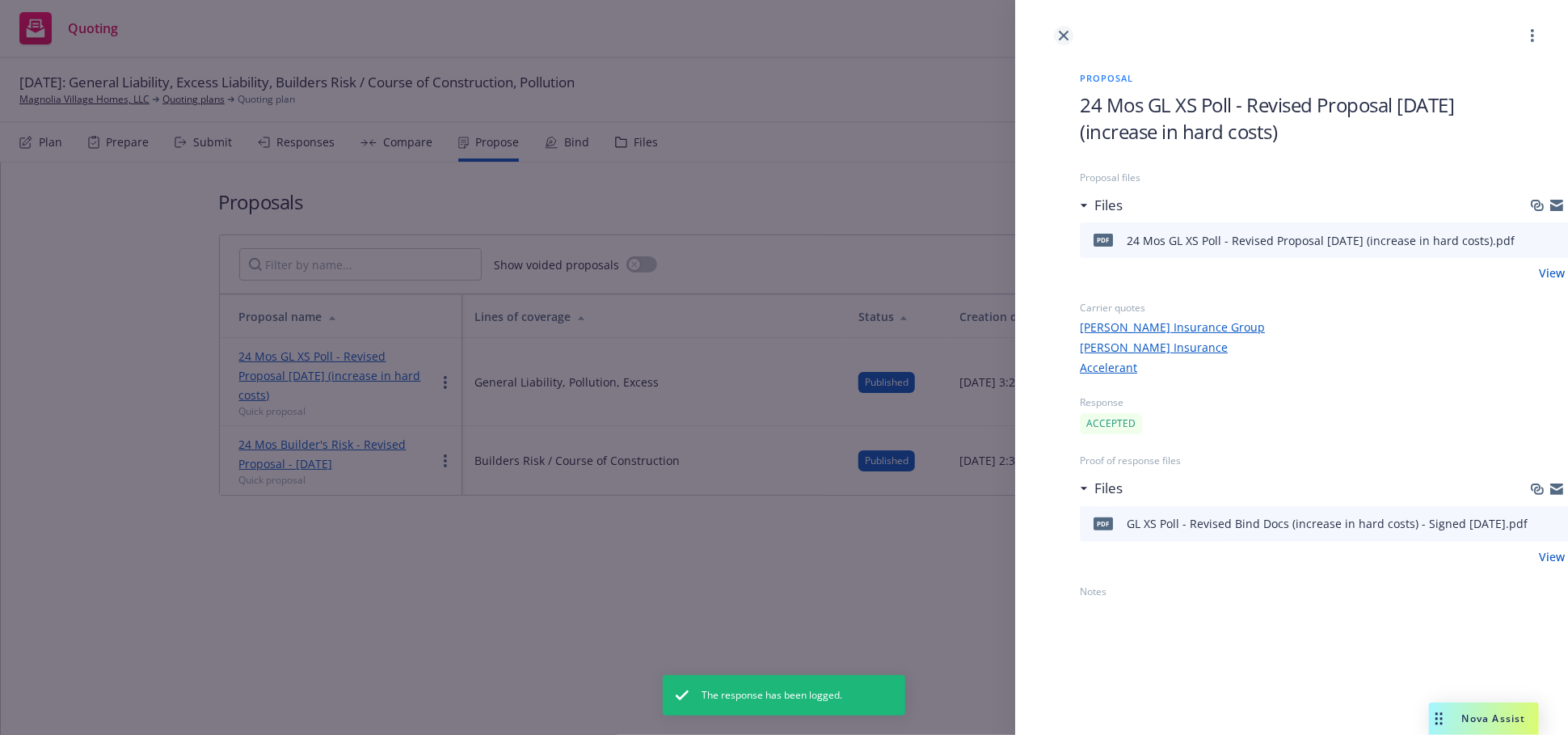
click at [1065, 35] on icon "close" at bounding box center [1064, 36] width 10 height 10
